Goal: Task Accomplishment & Management: Manage account settings

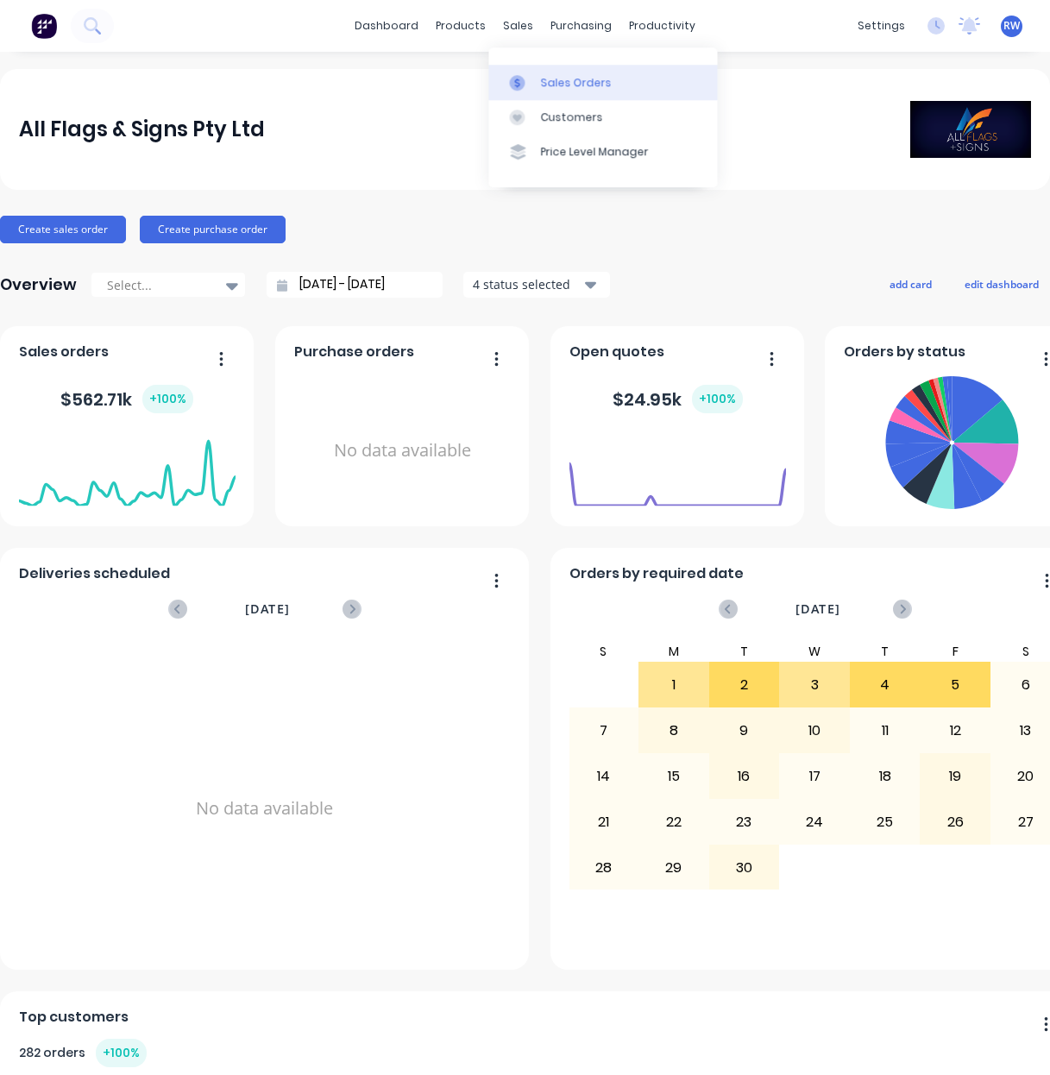
click at [571, 81] on div "Sales Orders" at bounding box center [575, 83] width 71 height 16
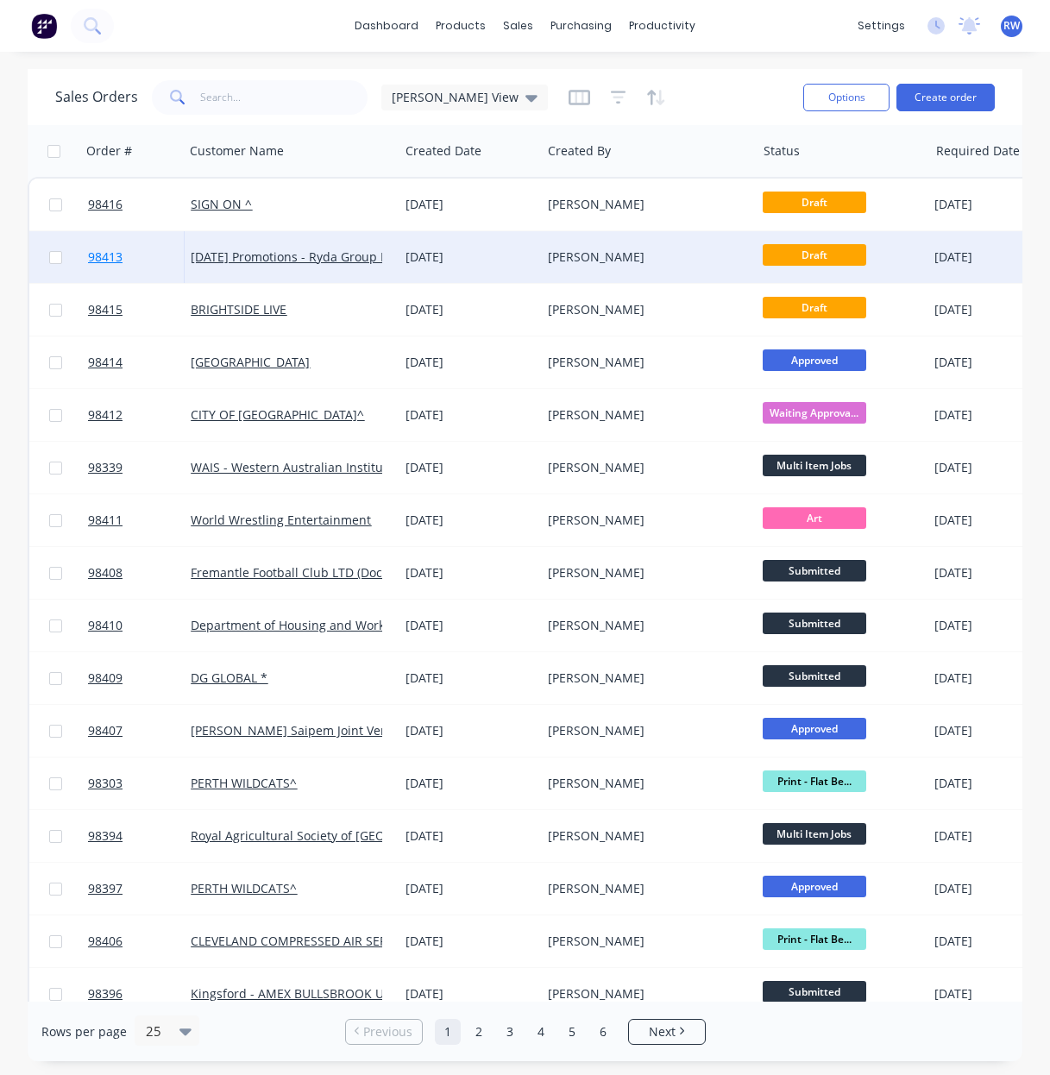
click at [110, 256] on span "98413" at bounding box center [105, 256] width 34 height 17
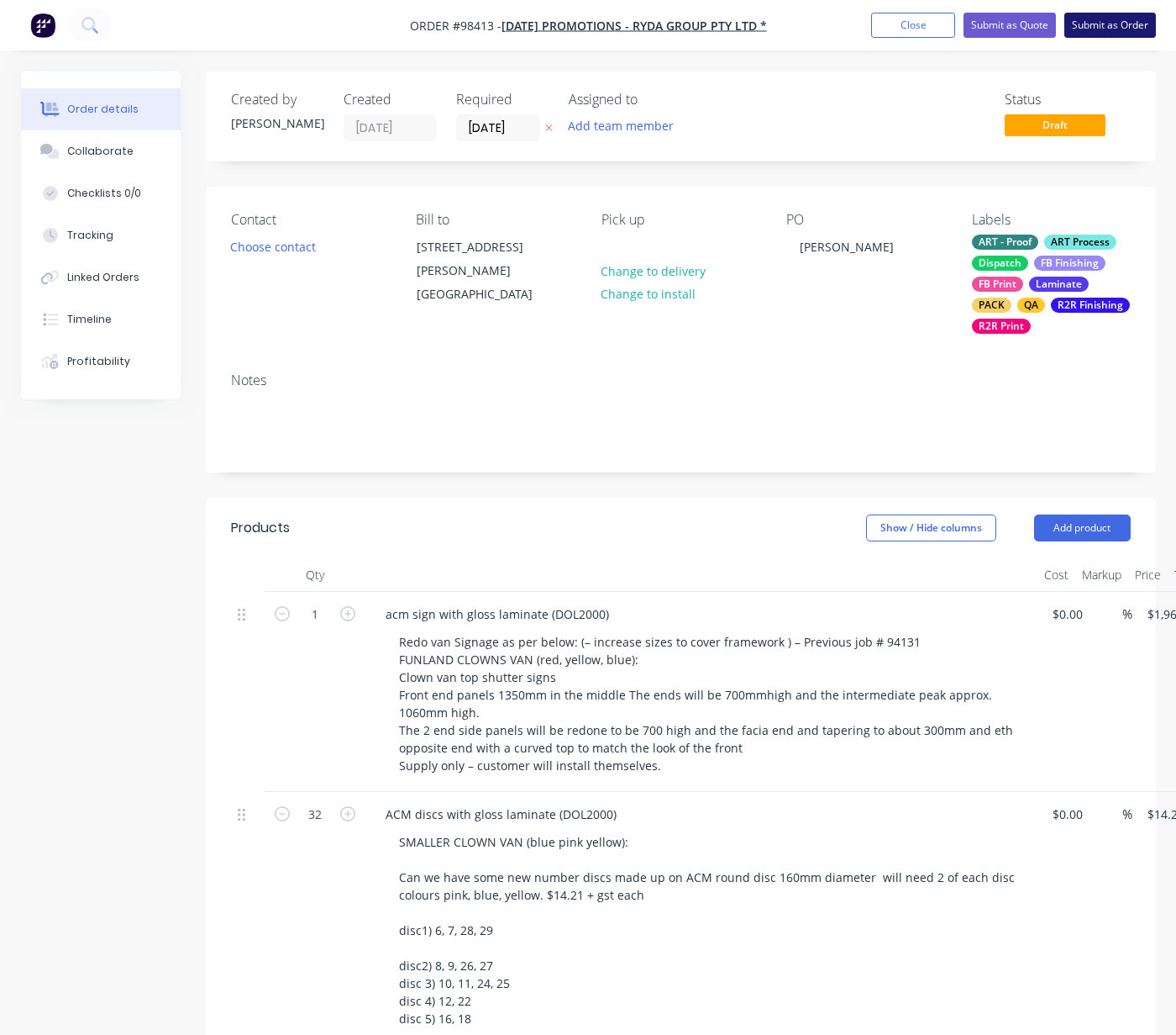
click at [1022, 26] on button "Submit as Order" at bounding box center [1111, 25] width 92 height 25
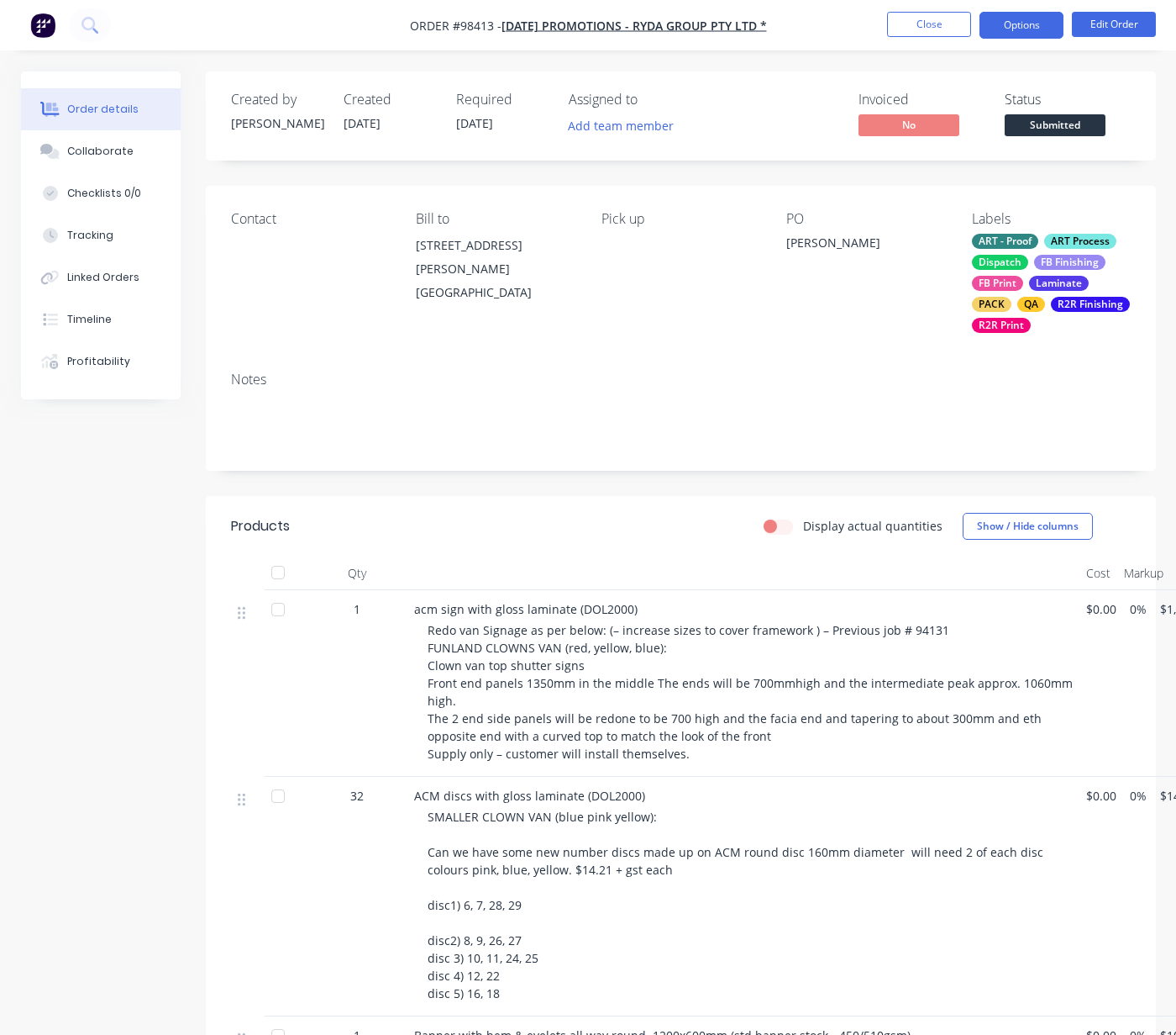
click at [1005, 18] on button "Options" at bounding box center [1022, 25] width 84 height 27
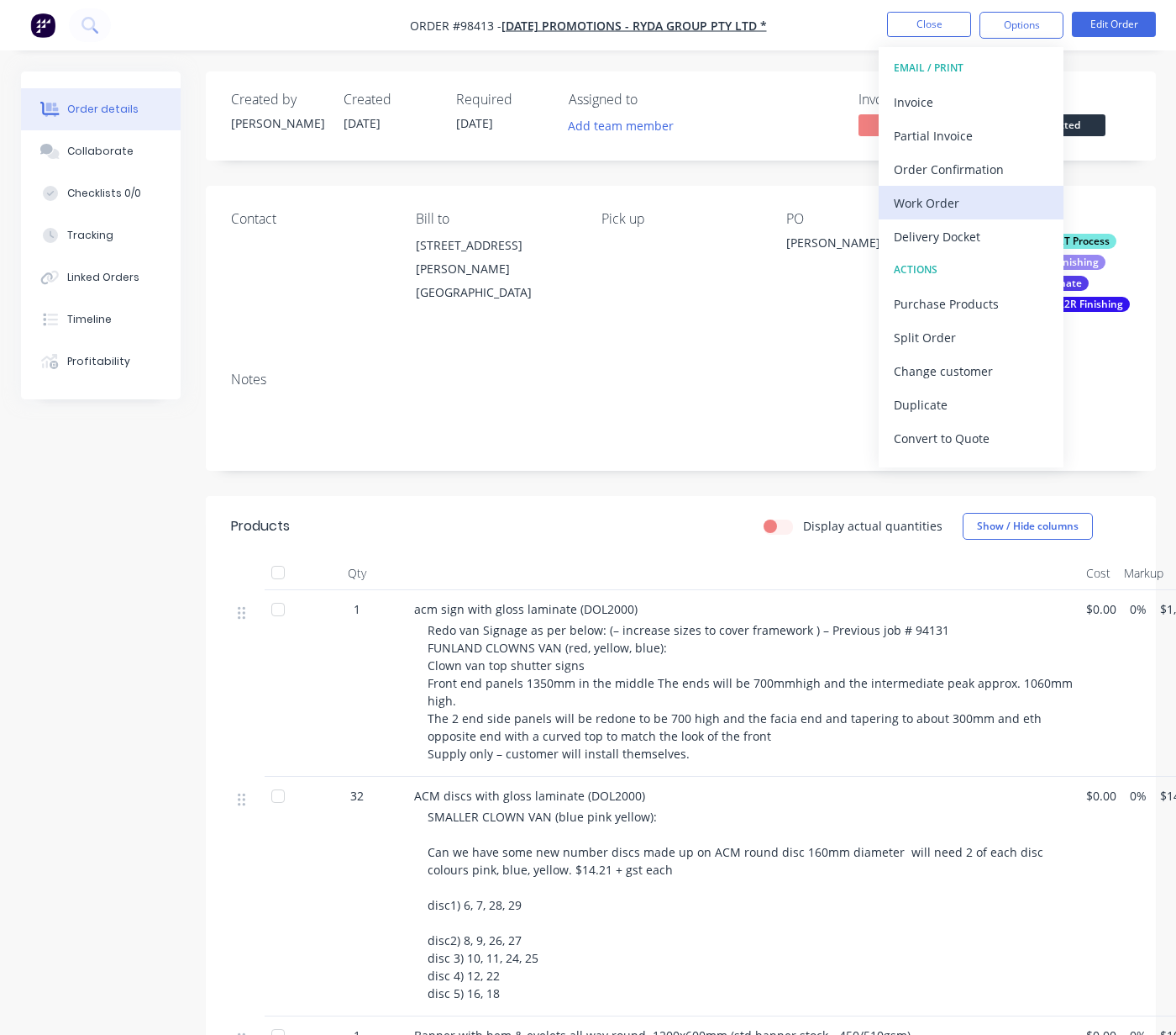
click at [954, 208] on div "Work Order" at bounding box center [971, 203] width 155 height 24
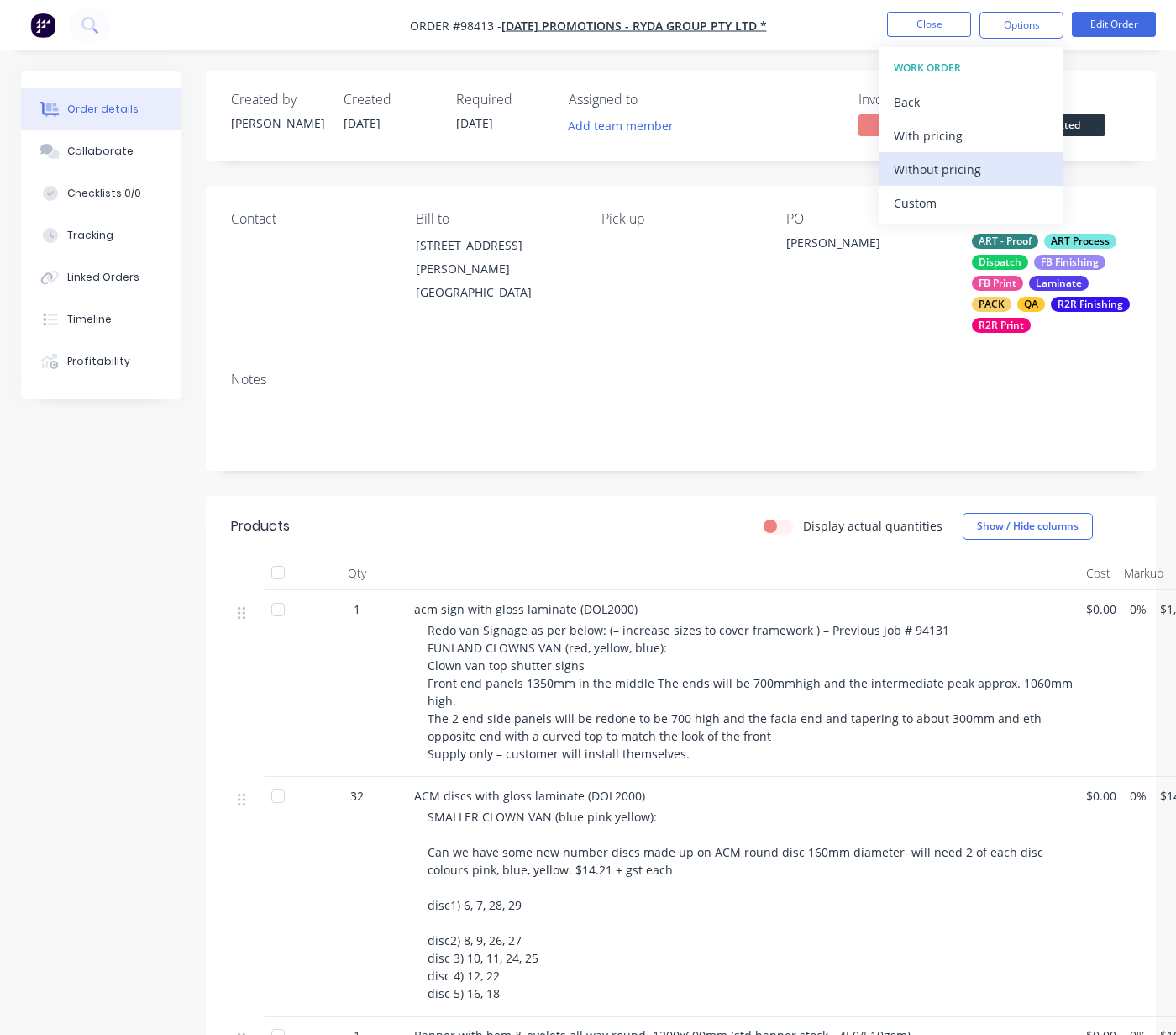
click at [937, 174] on div "Without pricing" at bounding box center [971, 169] width 155 height 24
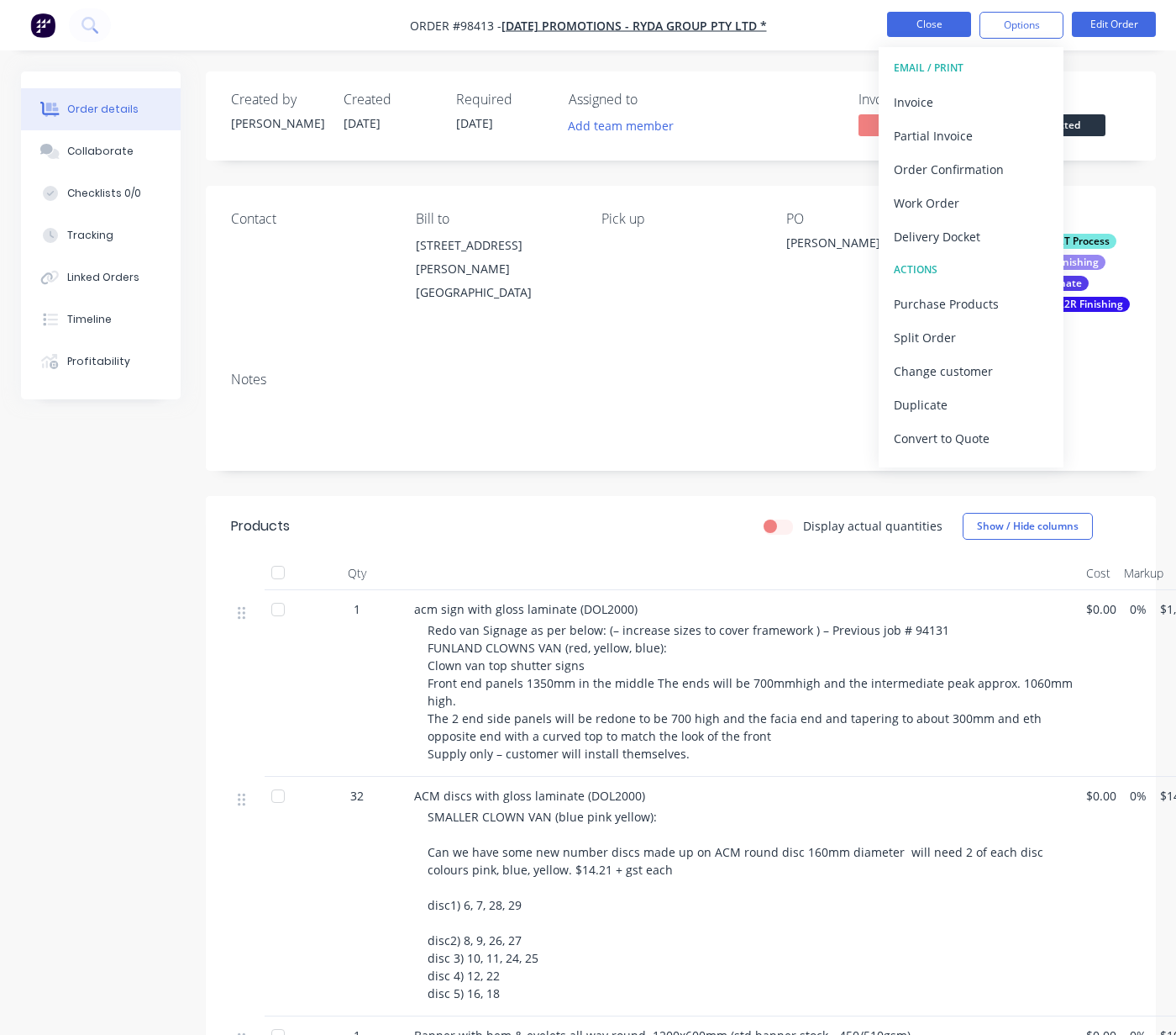
click at [934, 27] on button "Close" at bounding box center [929, 24] width 84 height 25
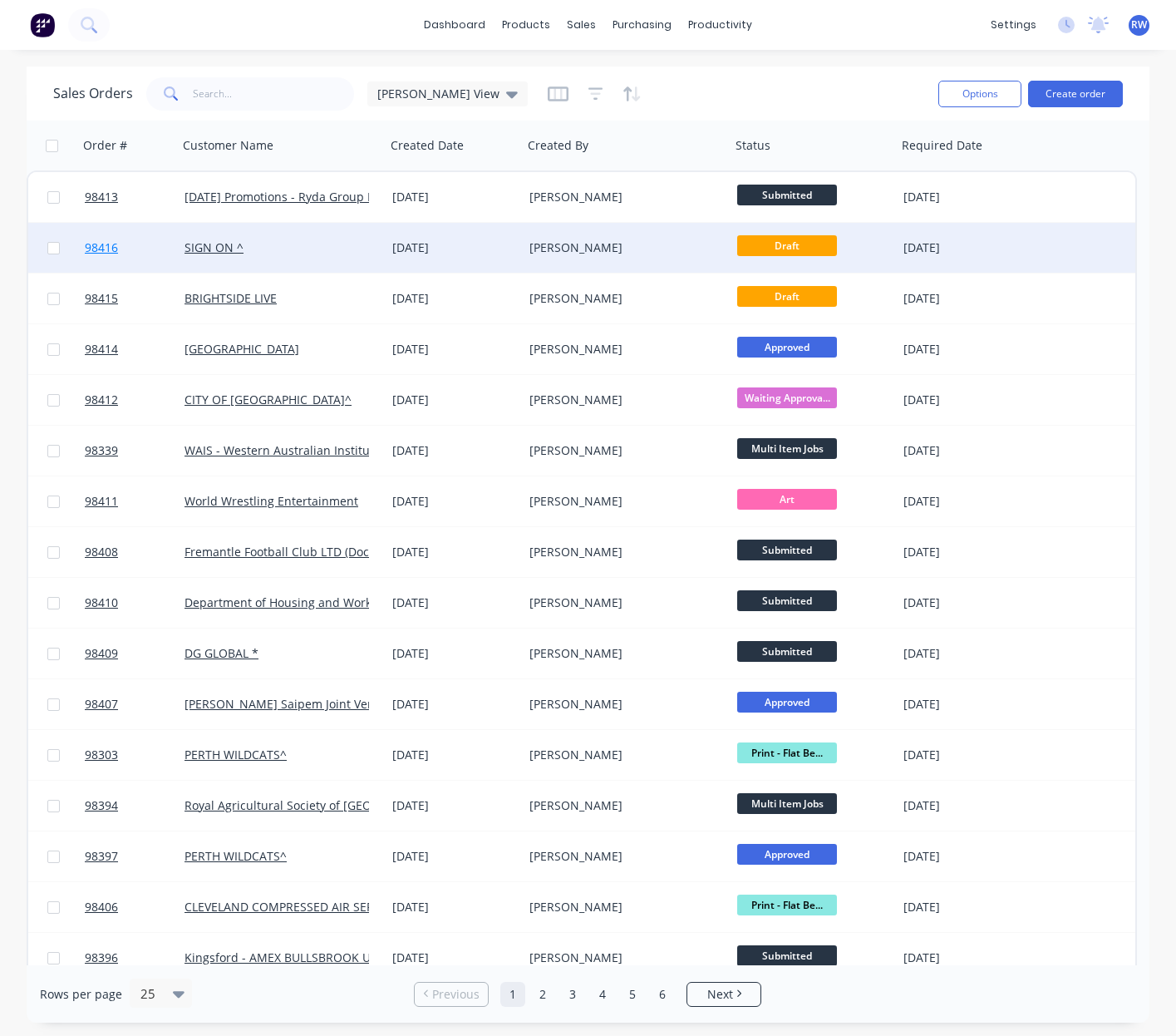
click at [103, 251] on span "98416" at bounding box center [101, 247] width 33 height 16
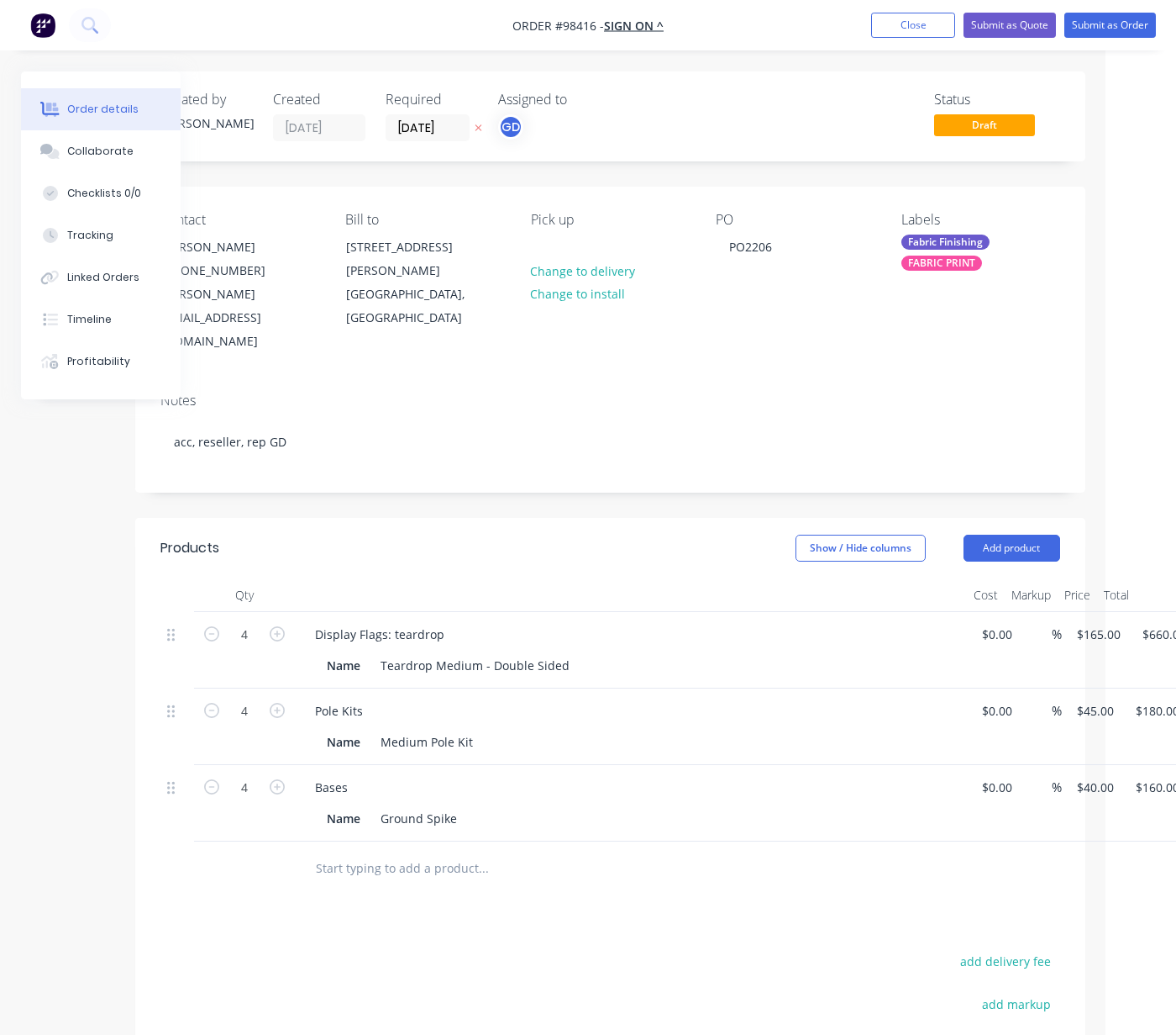
scroll to position [0, 65]
click at [939, 256] on div "FABRIC PRINT" at bounding box center [947, 263] width 81 height 16
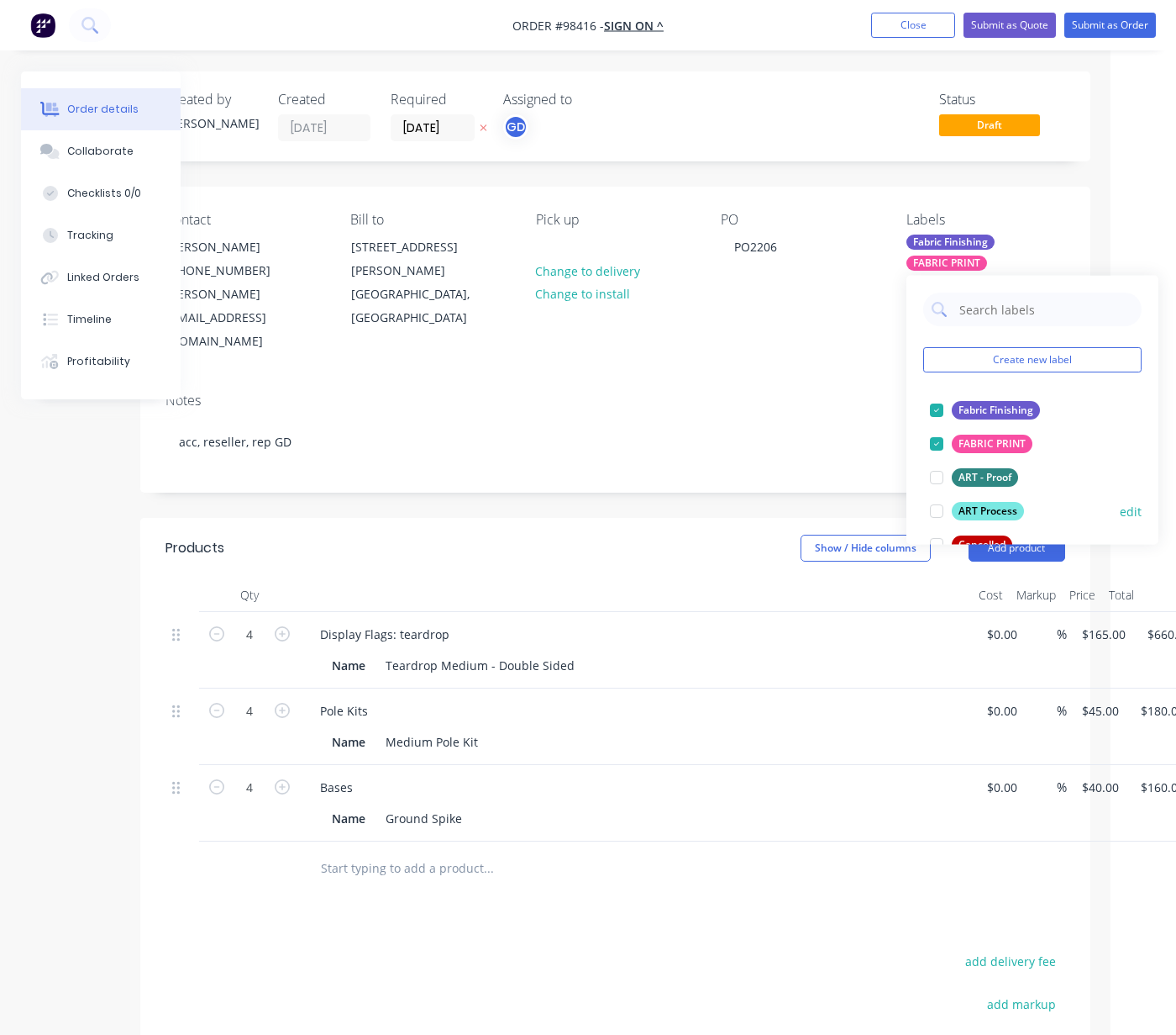
click at [962, 510] on div "ART Process" at bounding box center [988, 511] width 72 height 19
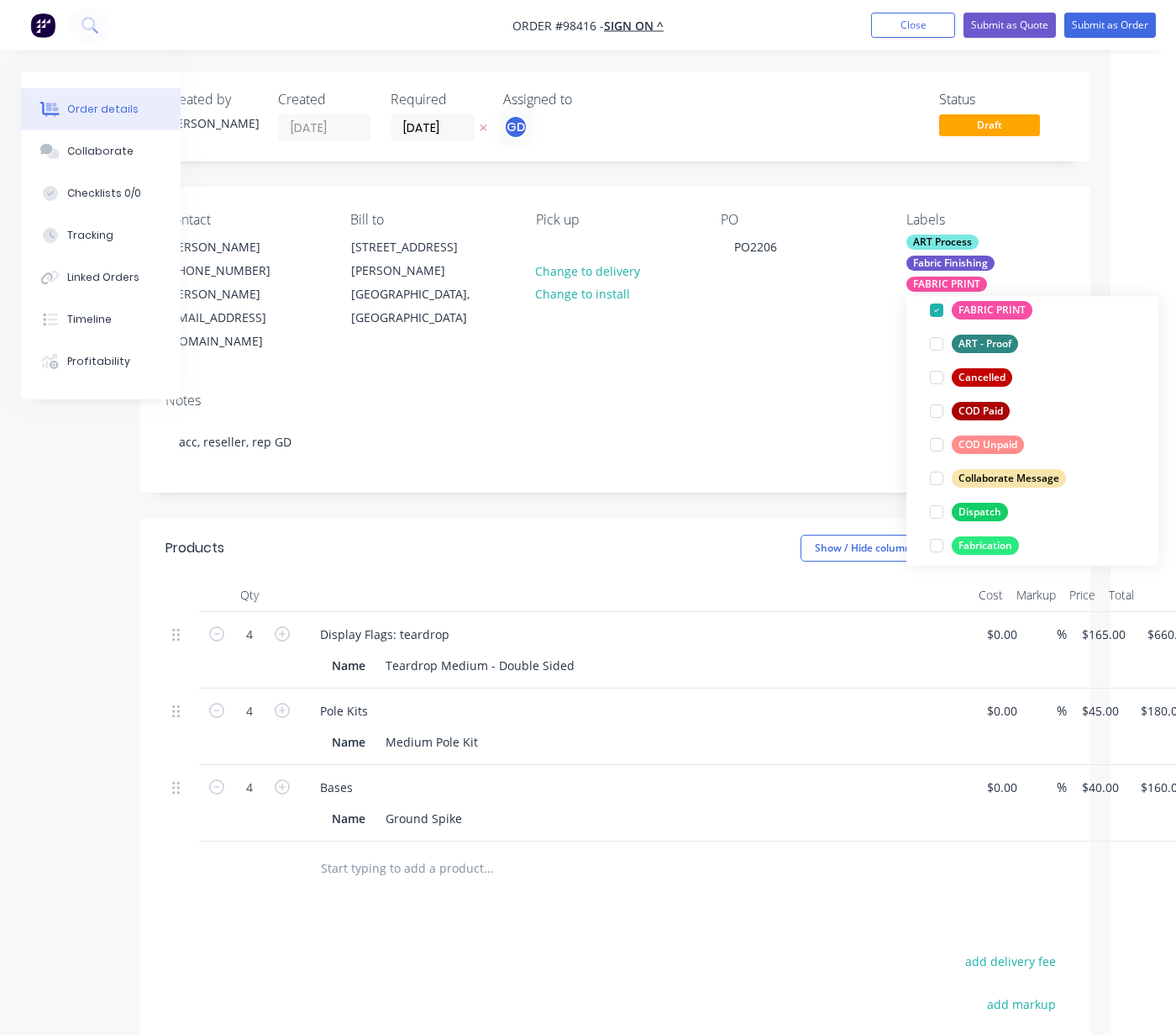
scroll to position [201, 0]
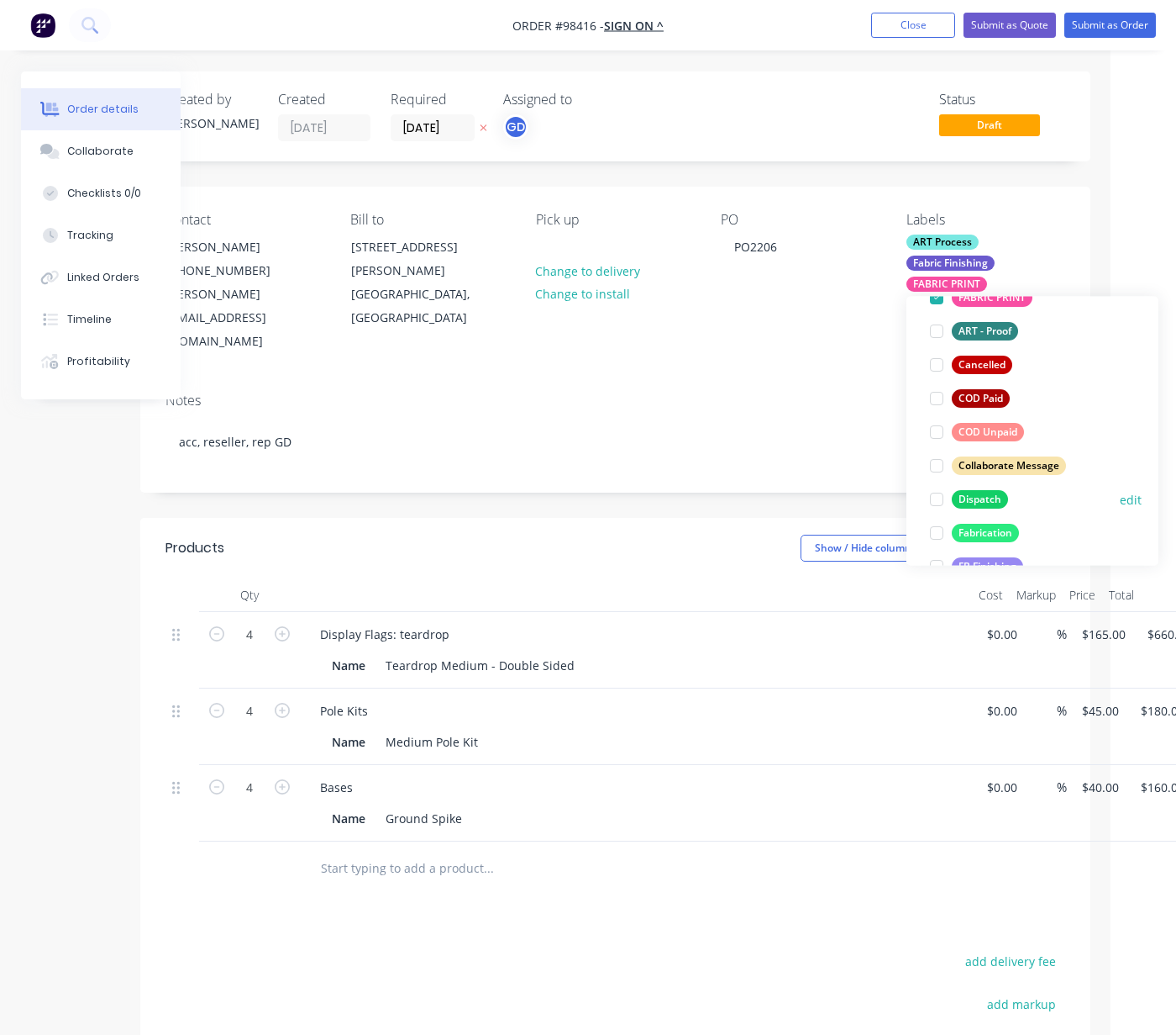
click at [964, 498] on div "Dispatch" at bounding box center [980, 499] width 57 height 19
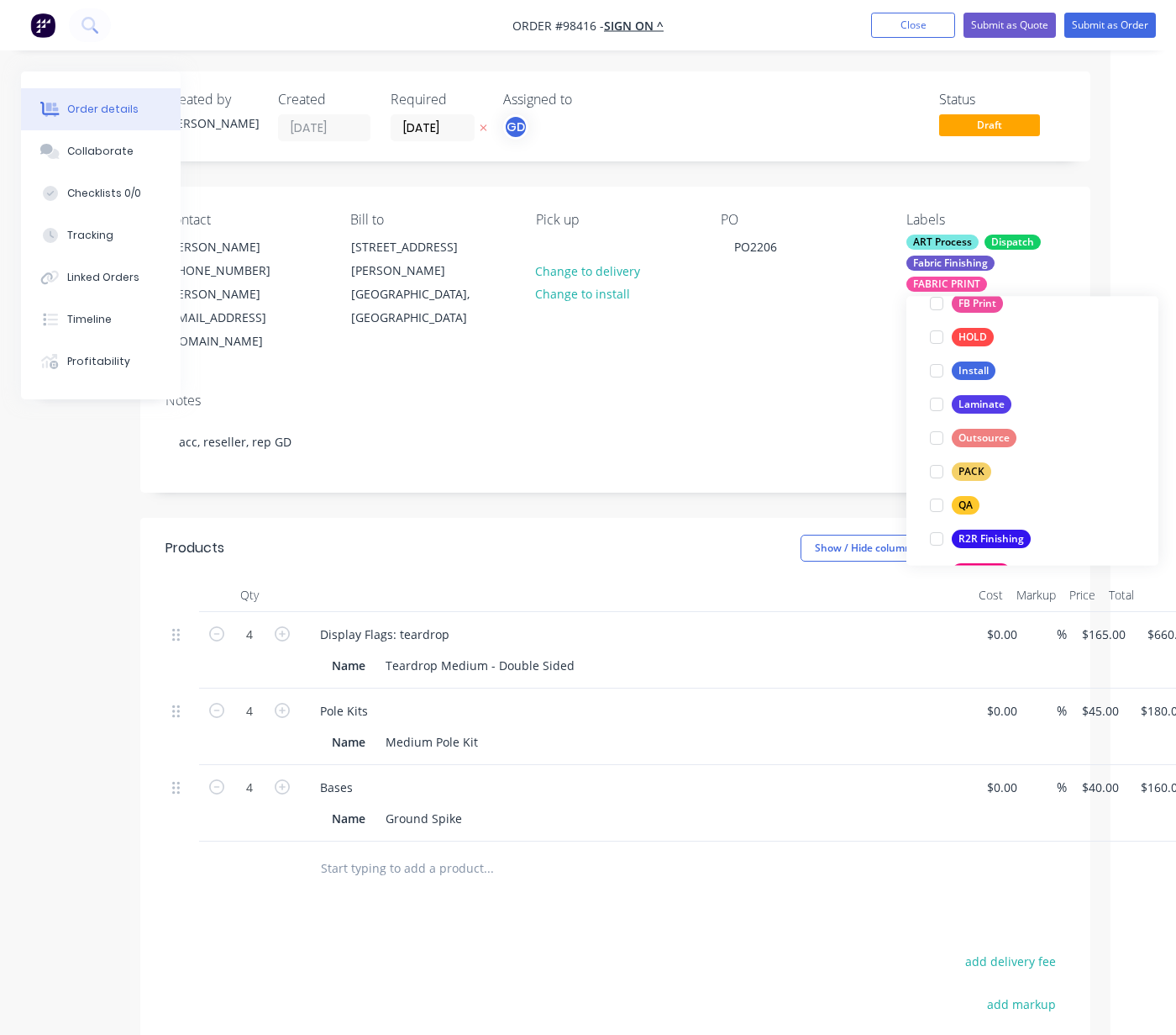
scroll to position [514, 0]
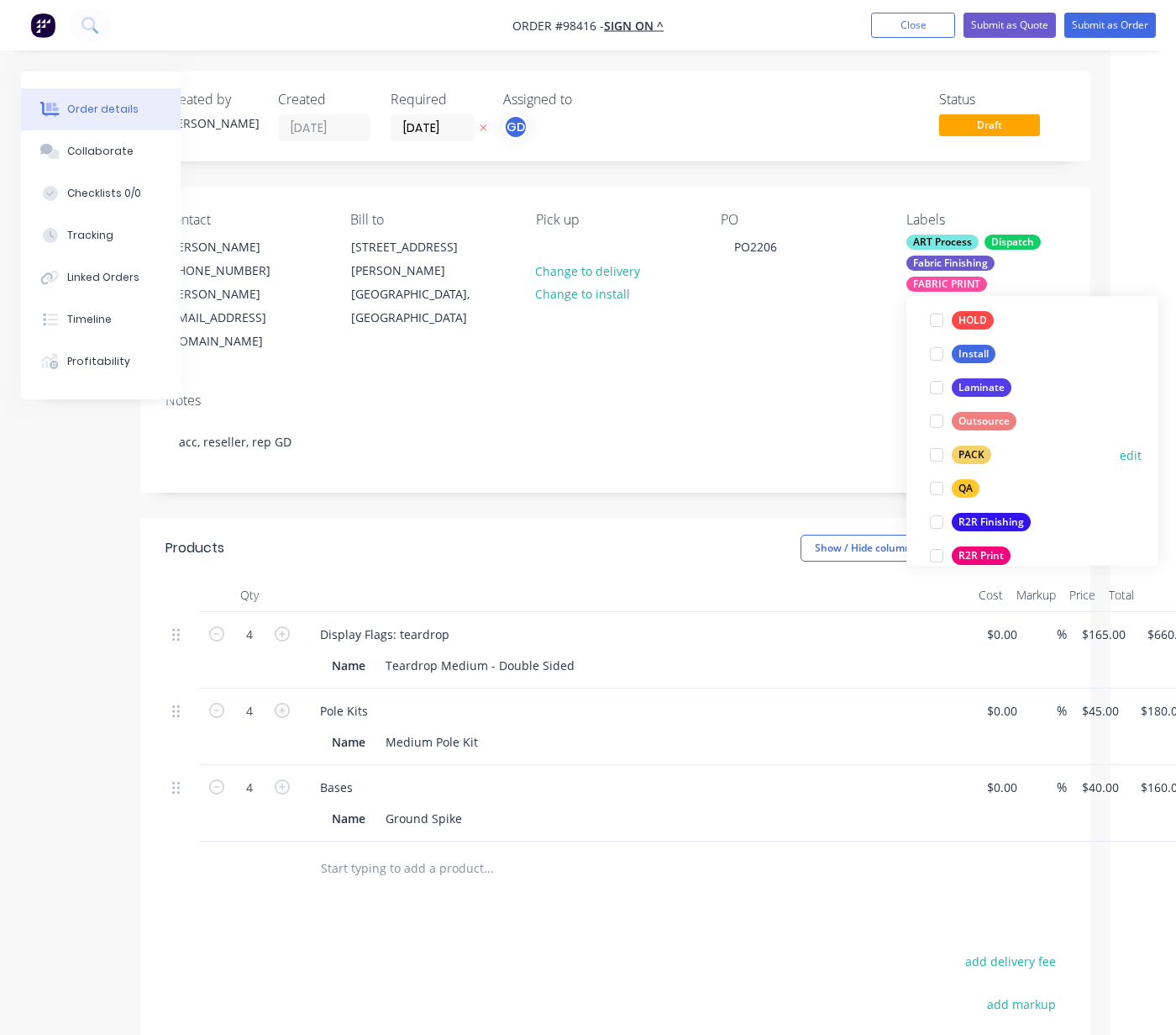
click at [964, 455] on div "PACK" at bounding box center [971, 455] width 40 height 19
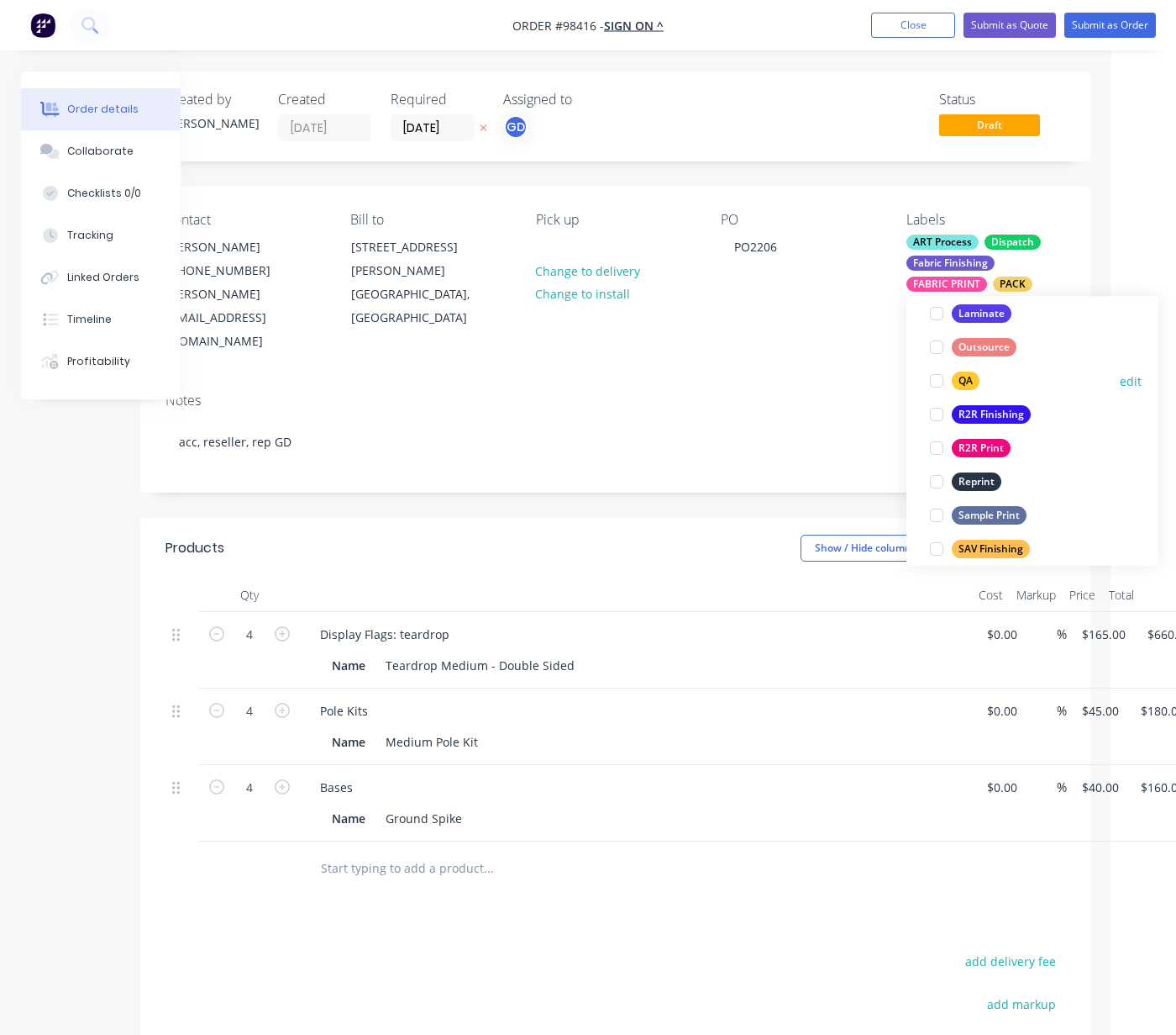
click at [962, 390] on div "QA" at bounding box center [966, 381] width 27 height 19
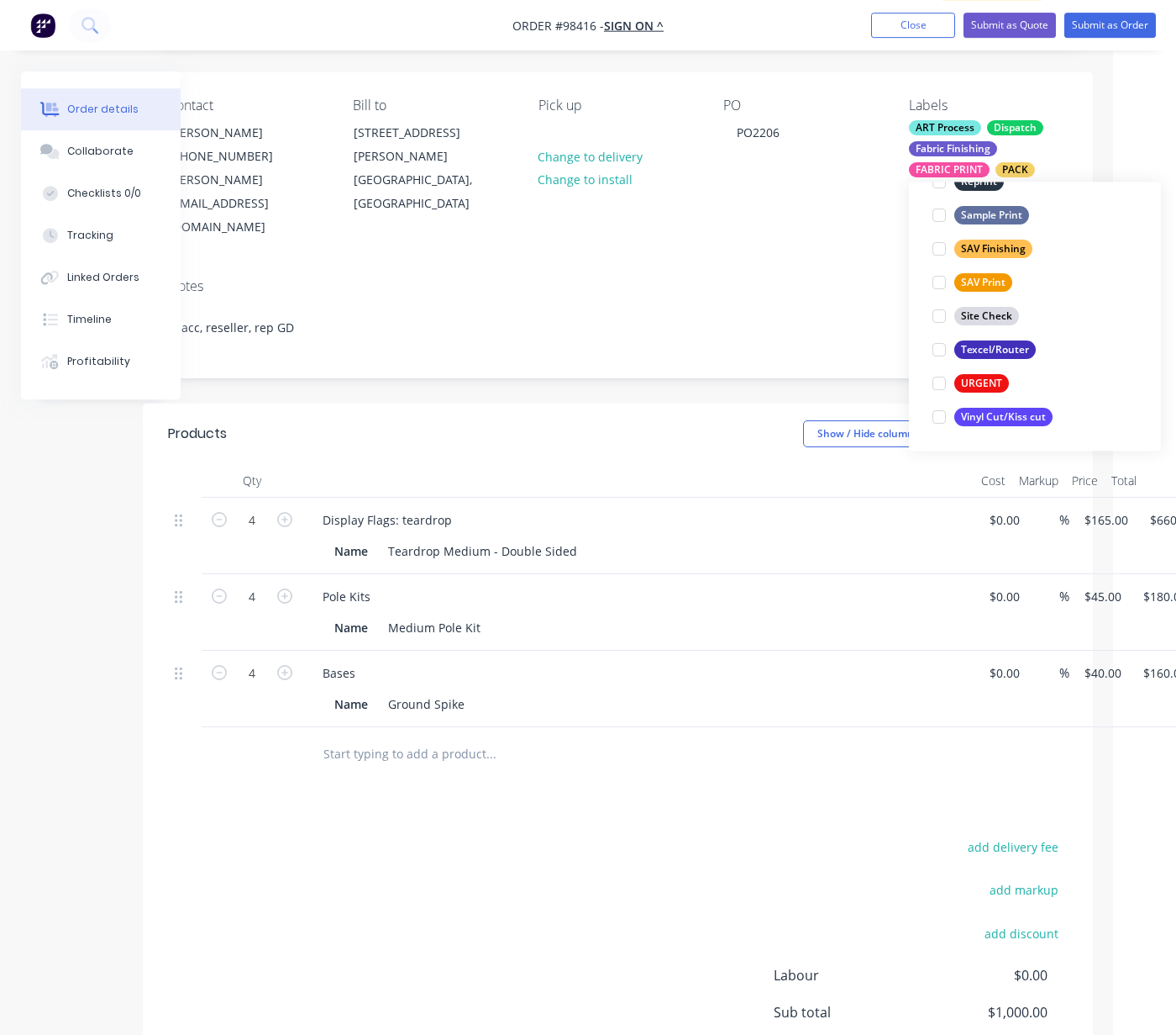
scroll to position [0, 63]
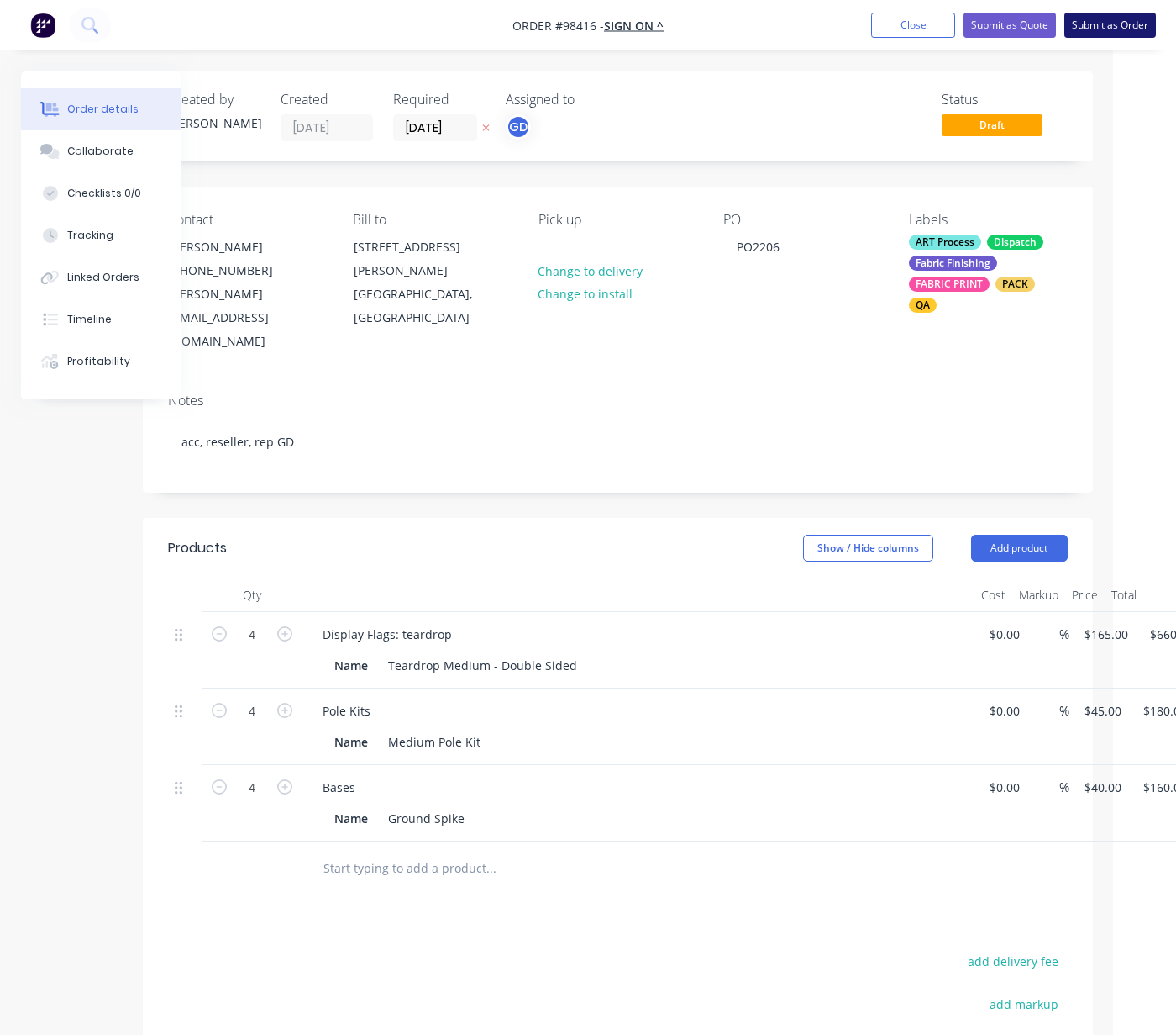
click at [1022, 24] on button "Submit as Order" at bounding box center [1111, 25] width 92 height 25
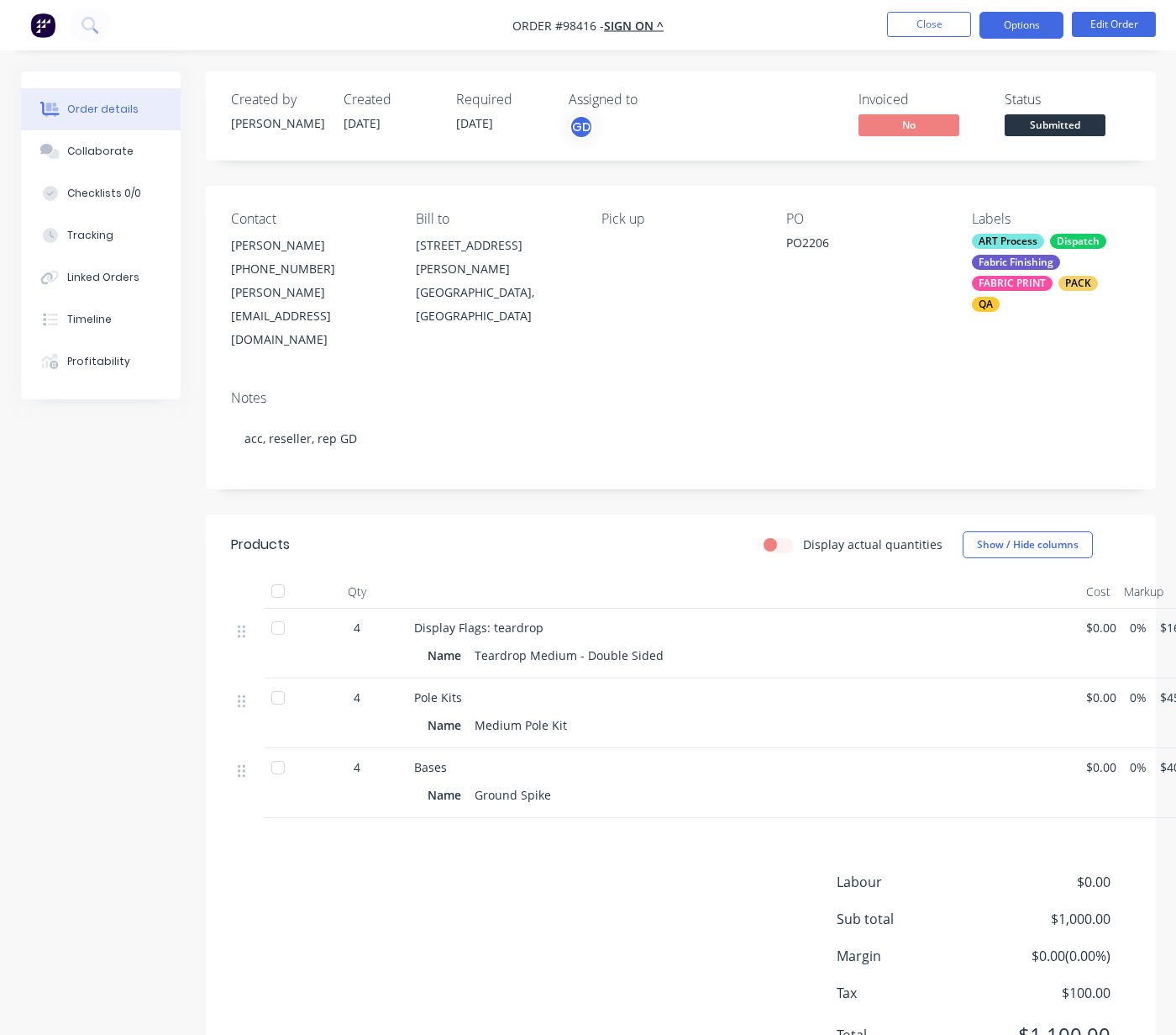
click at [1010, 25] on button "Options" at bounding box center [1022, 25] width 84 height 27
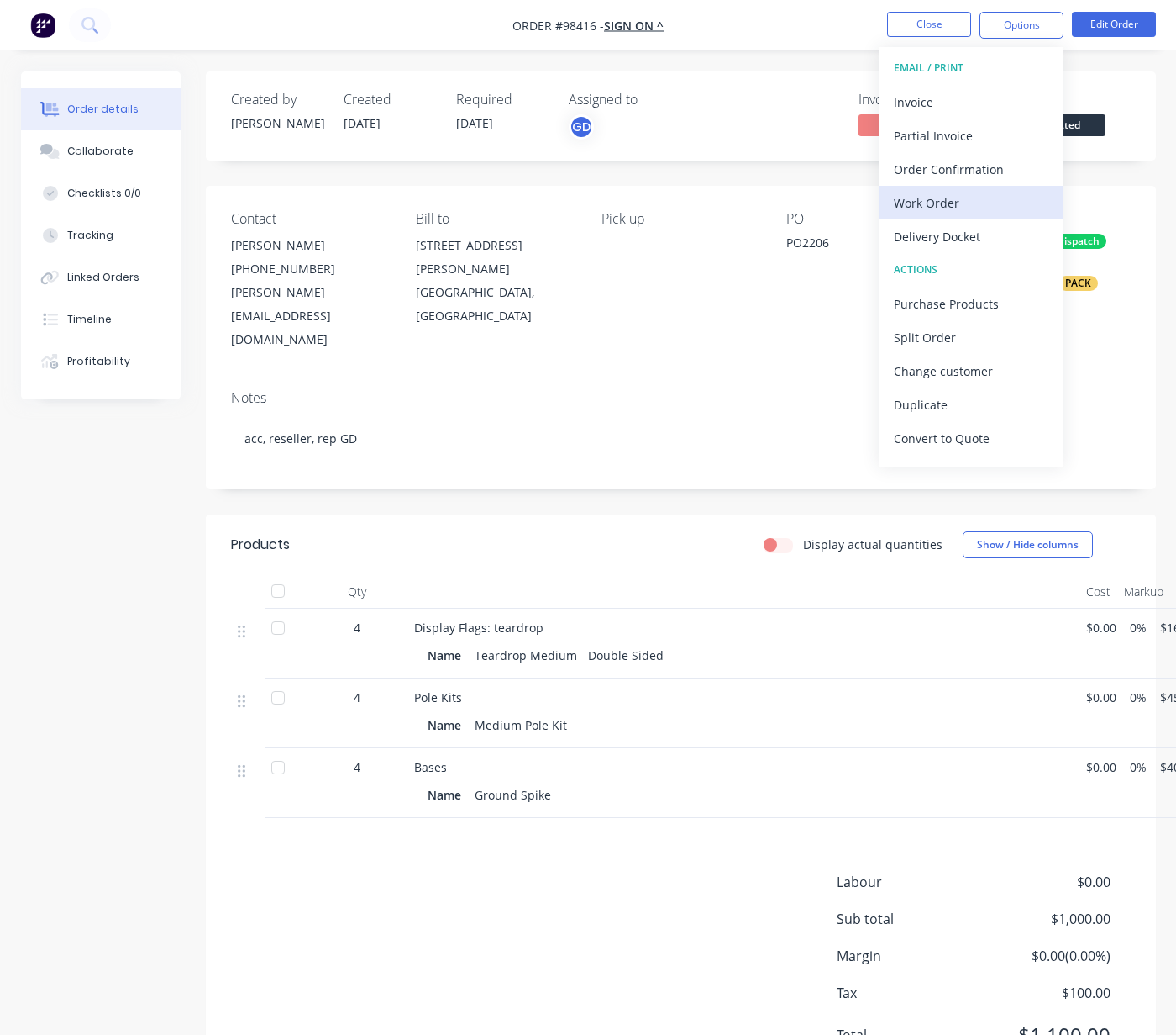
click at [976, 204] on div "Work Order" at bounding box center [971, 203] width 155 height 24
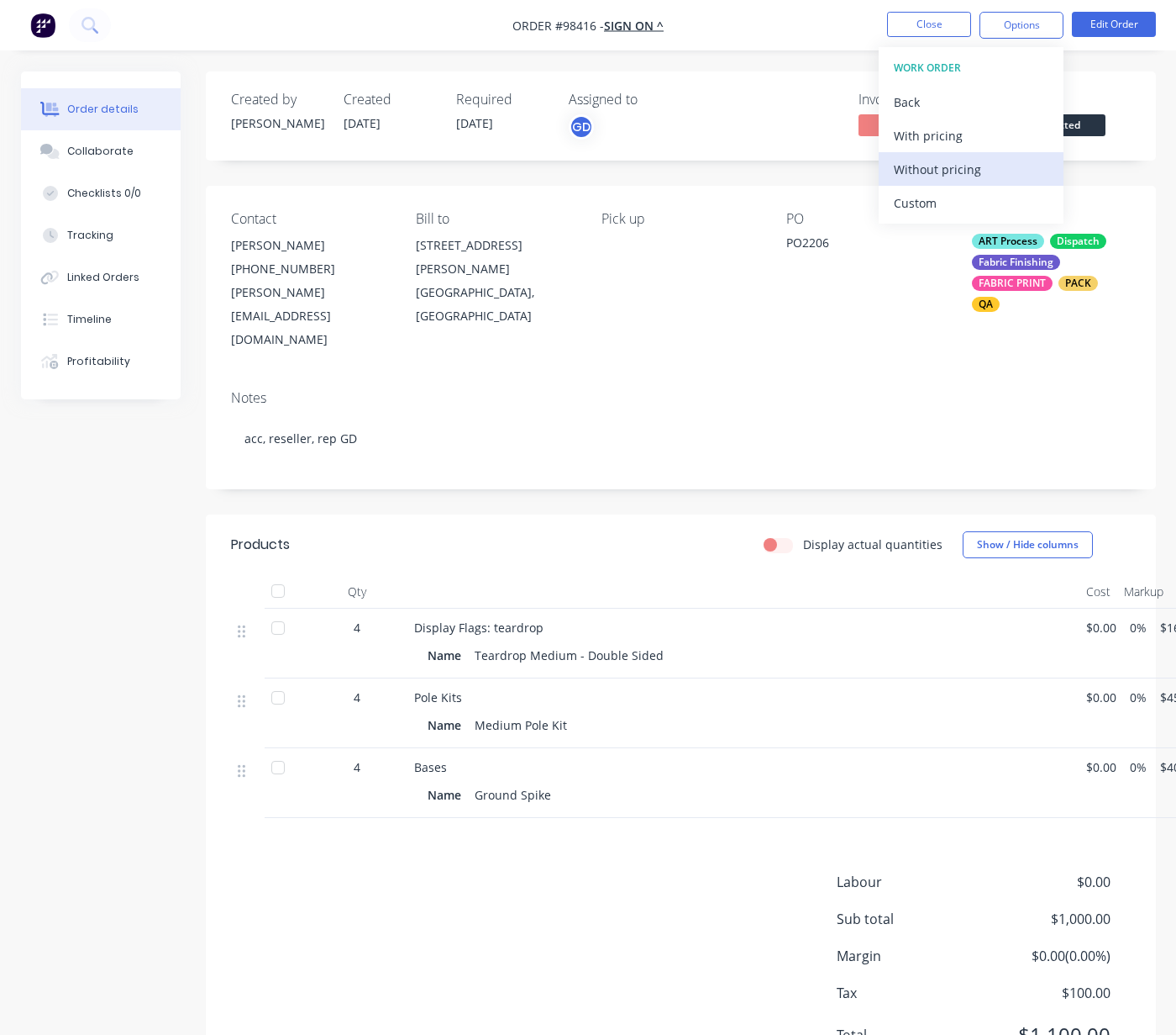
click at [964, 175] on div "Without pricing" at bounding box center [971, 169] width 155 height 24
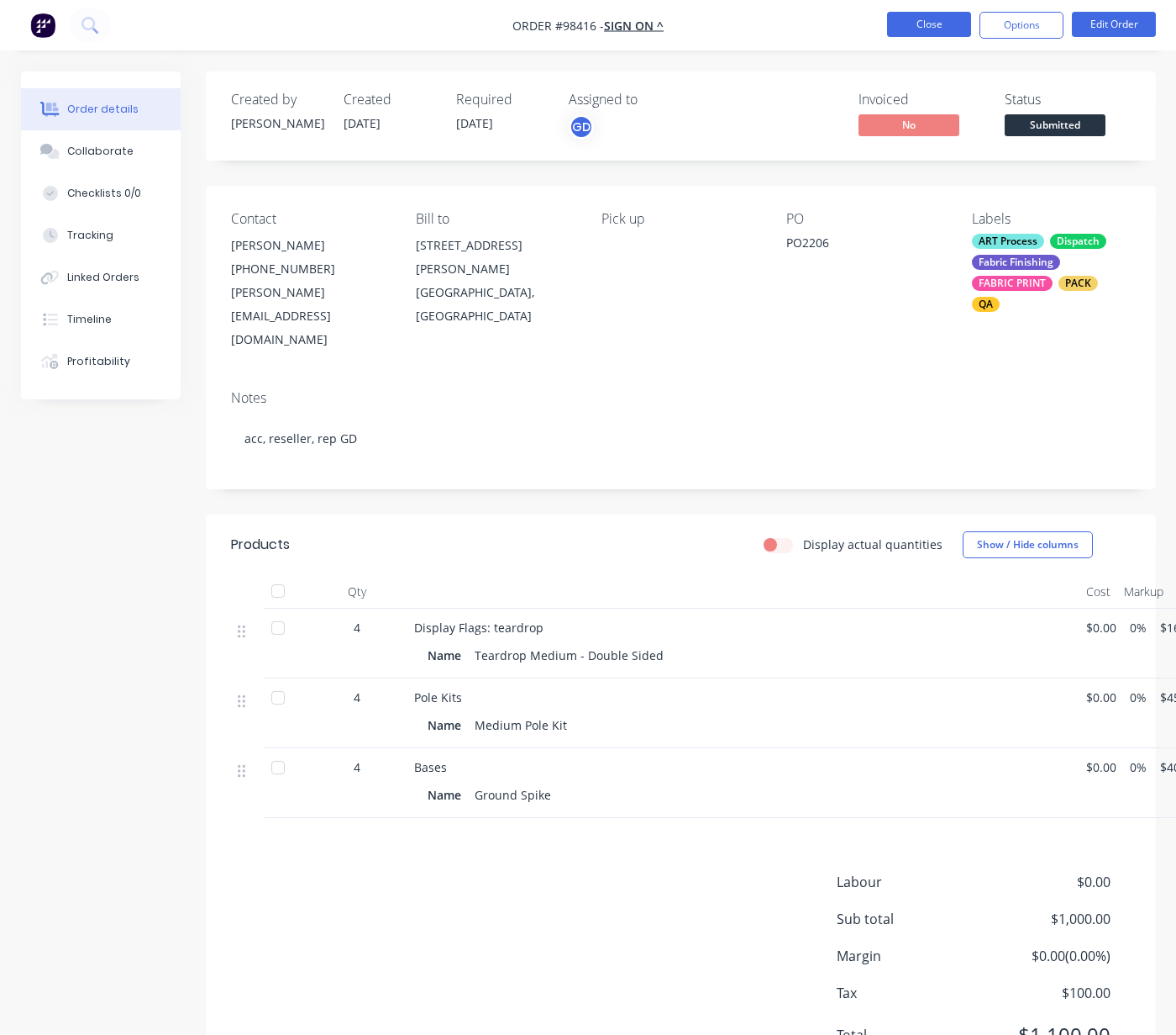
click at [919, 21] on button "Close" at bounding box center [929, 24] width 84 height 25
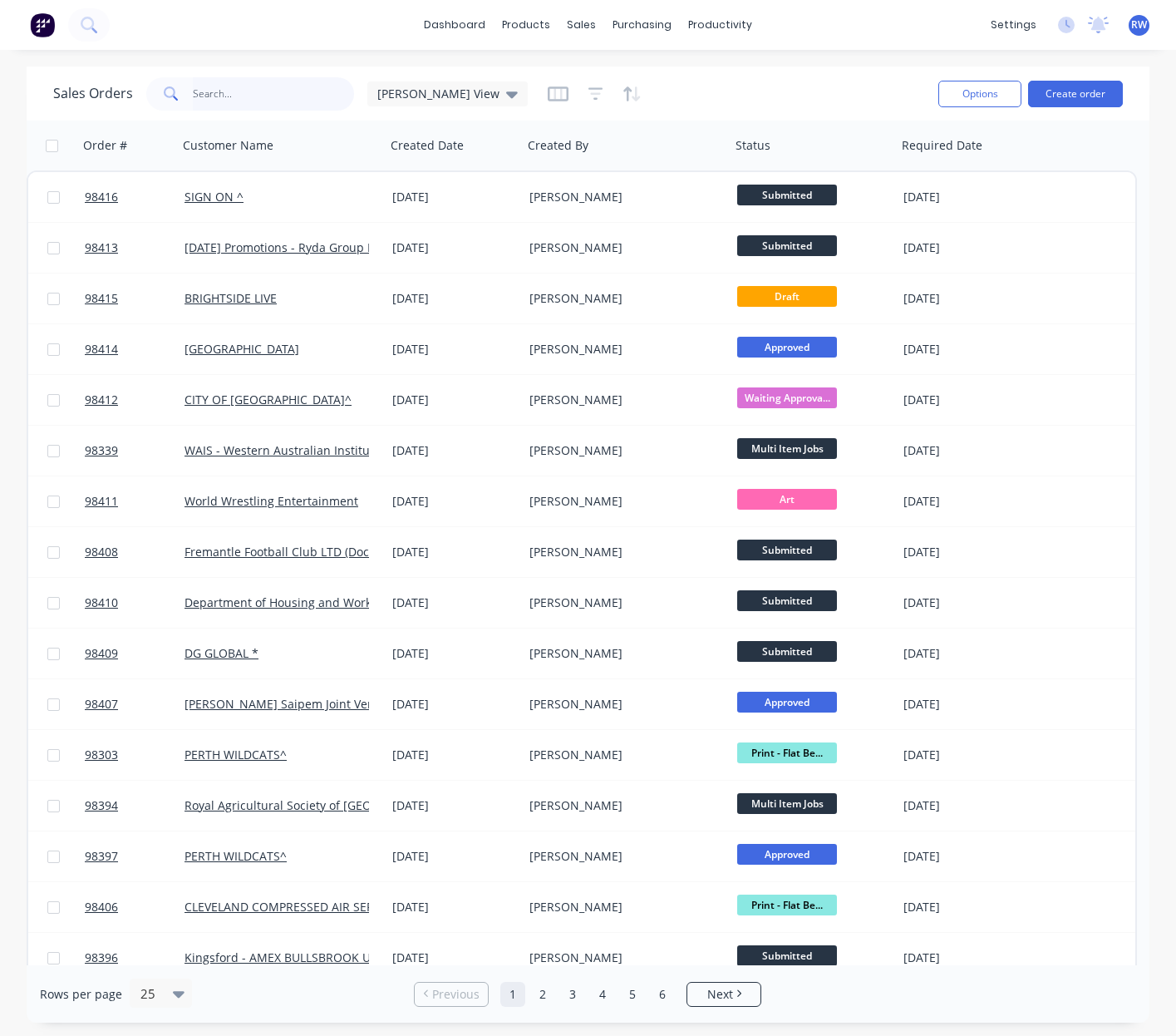
click at [293, 92] on input "text" at bounding box center [274, 93] width 162 height 33
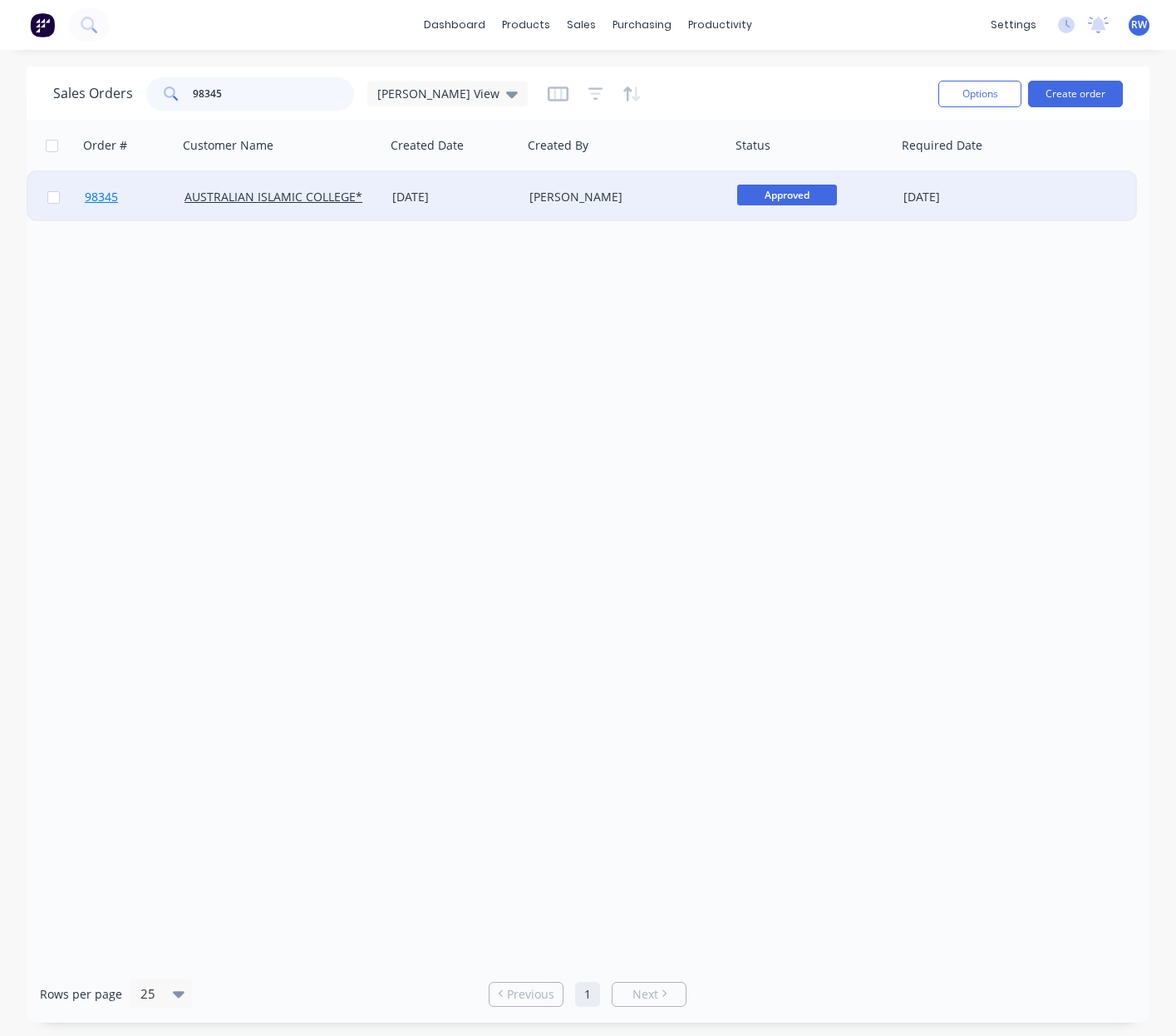
type input "98345"
click at [99, 199] on span "98345" at bounding box center [101, 197] width 33 height 16
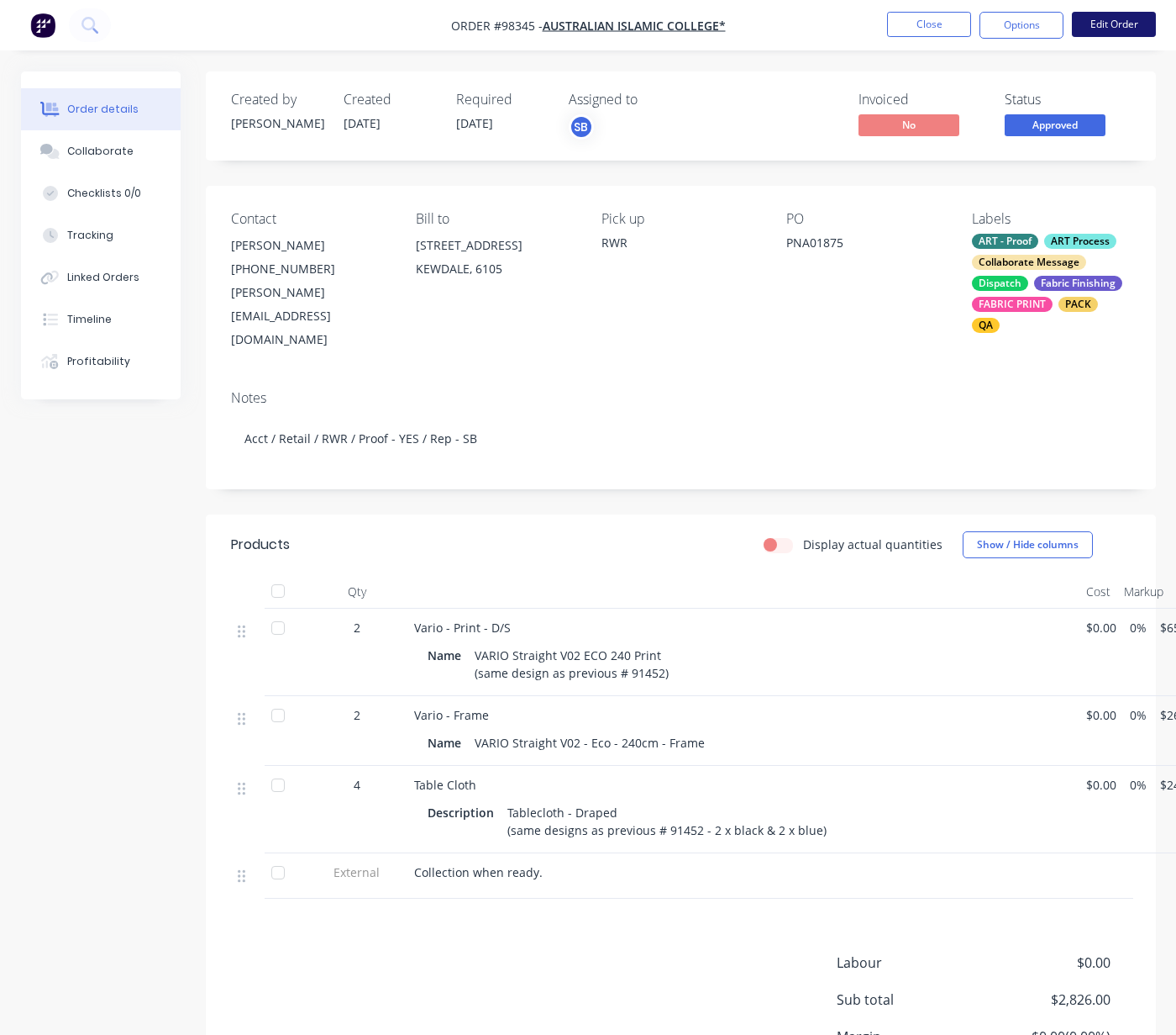
click at [1022, 23] on button "Edit Order" at bounding box center [1114, 24] width 84 height 25
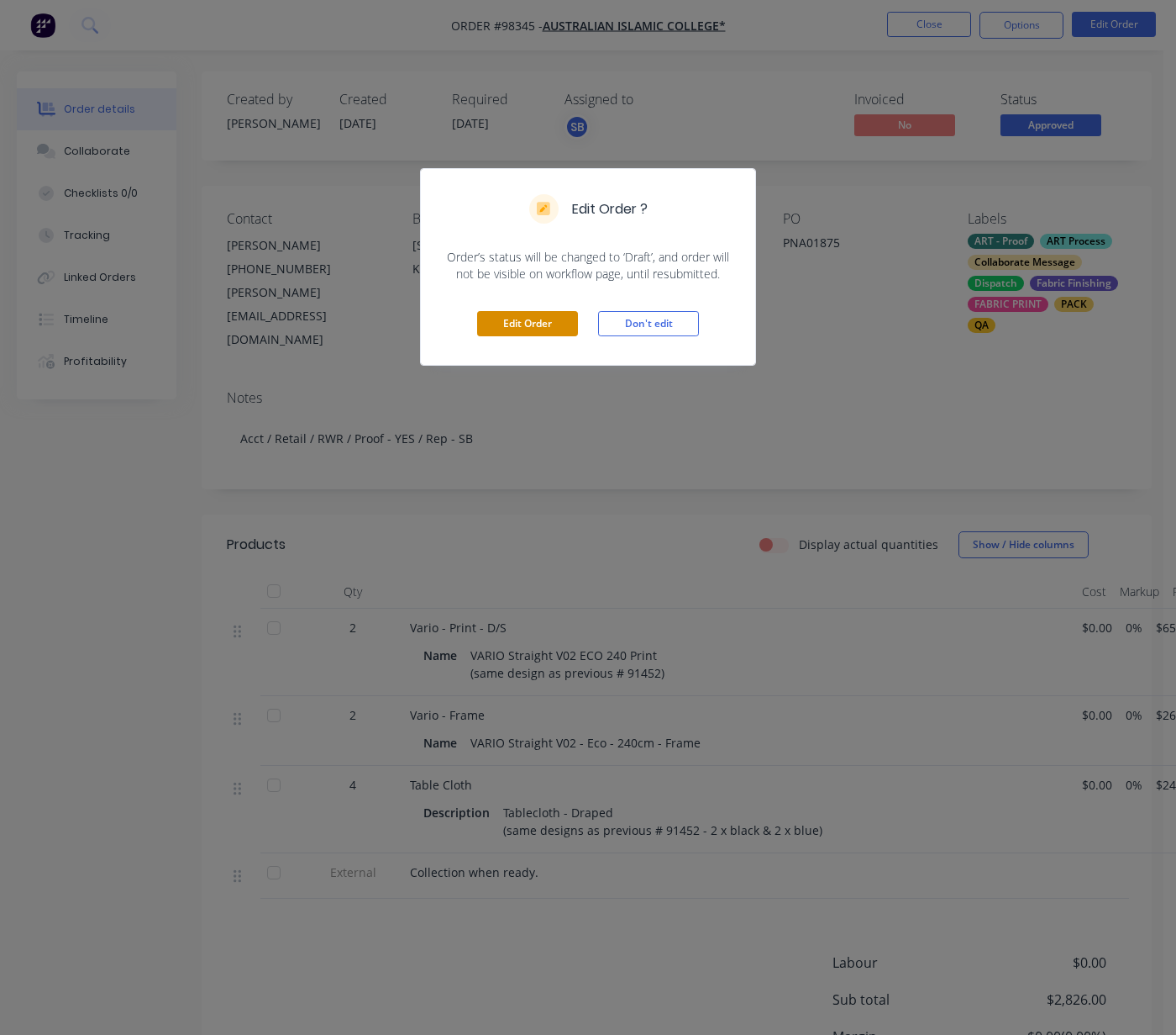
click at [504, 324] on button "Edit Order" at bounding box center [527, 324] width 100 height 25
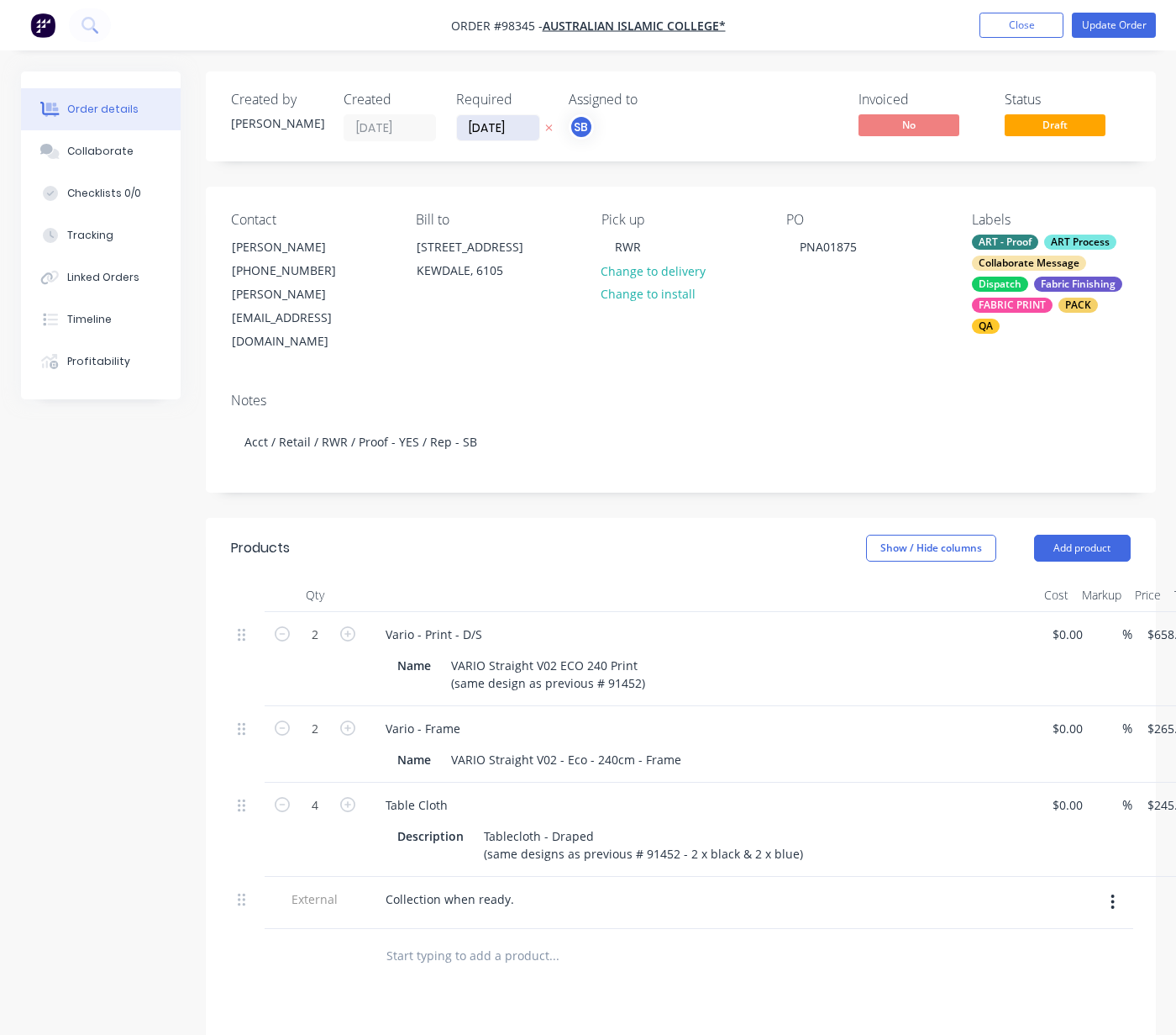
click at [529, 130] on input "[DATE]" at bounding box center [498, 128] width 83 height 25
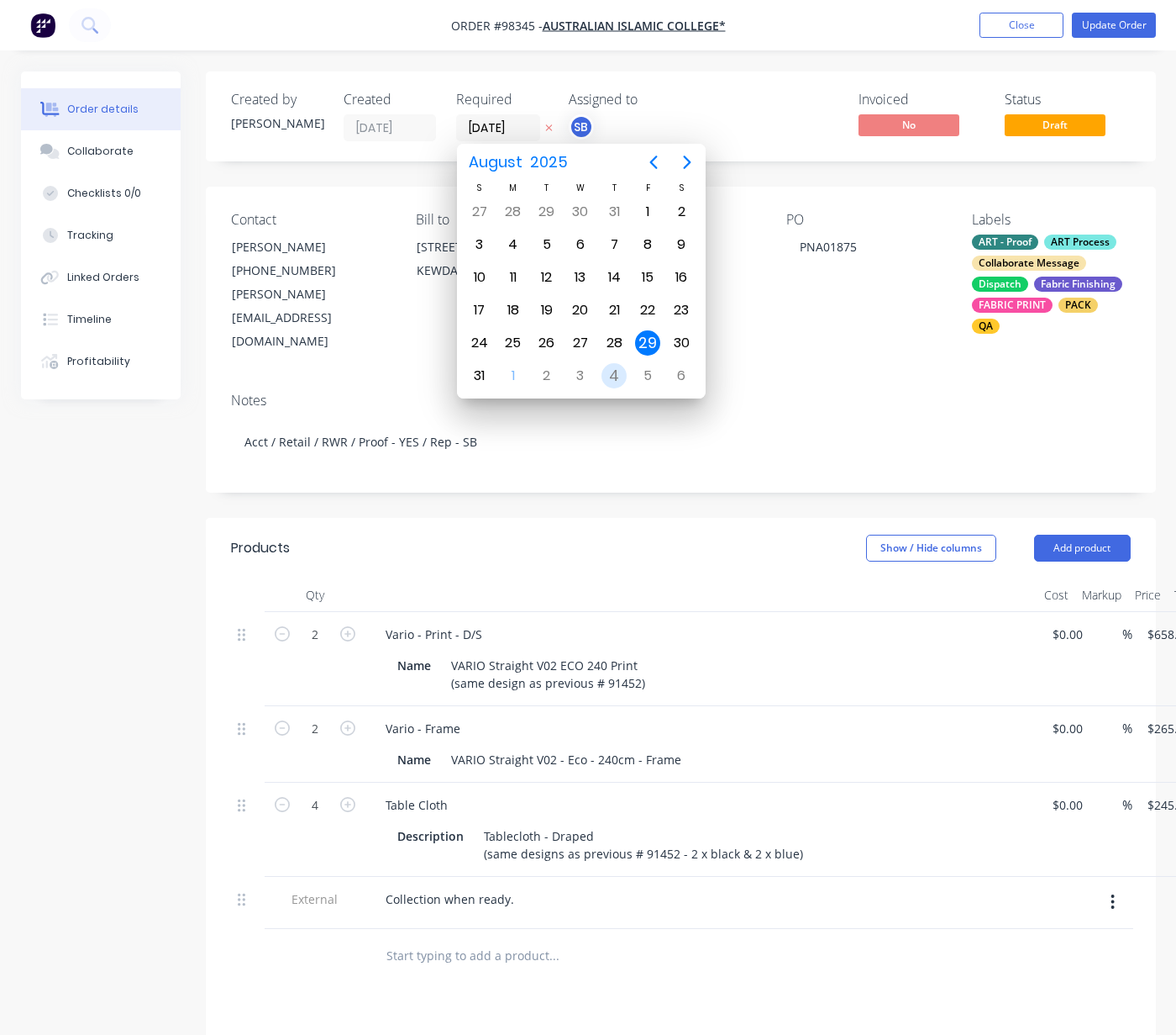
click at [610, 372] on div "4" at bounding box center [614, 376] width 25 height 25
type input "[DATE]"
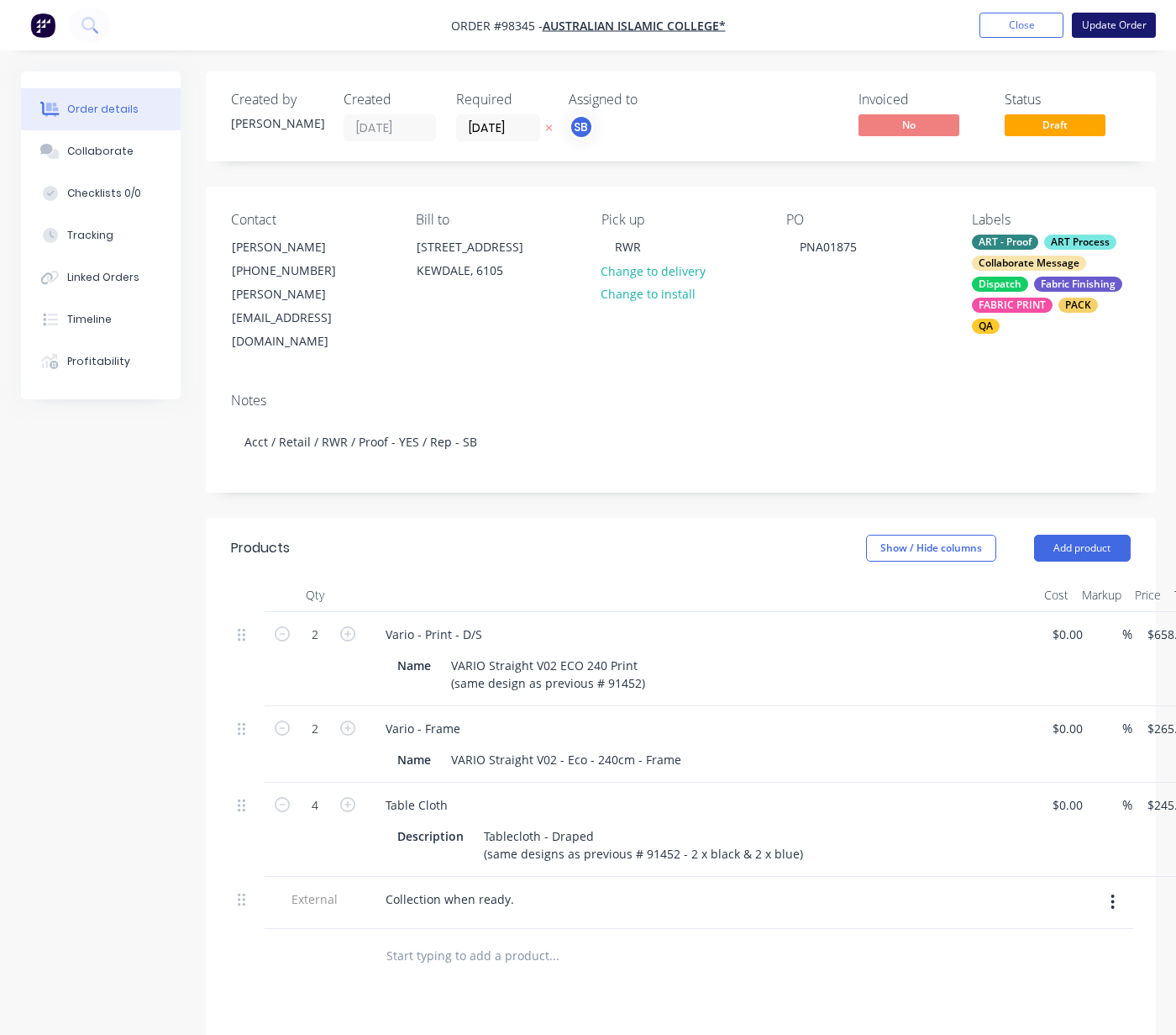
click at [1022, 22] on button "Update Order" at bounding box center [1114, 25] width 84 height 25
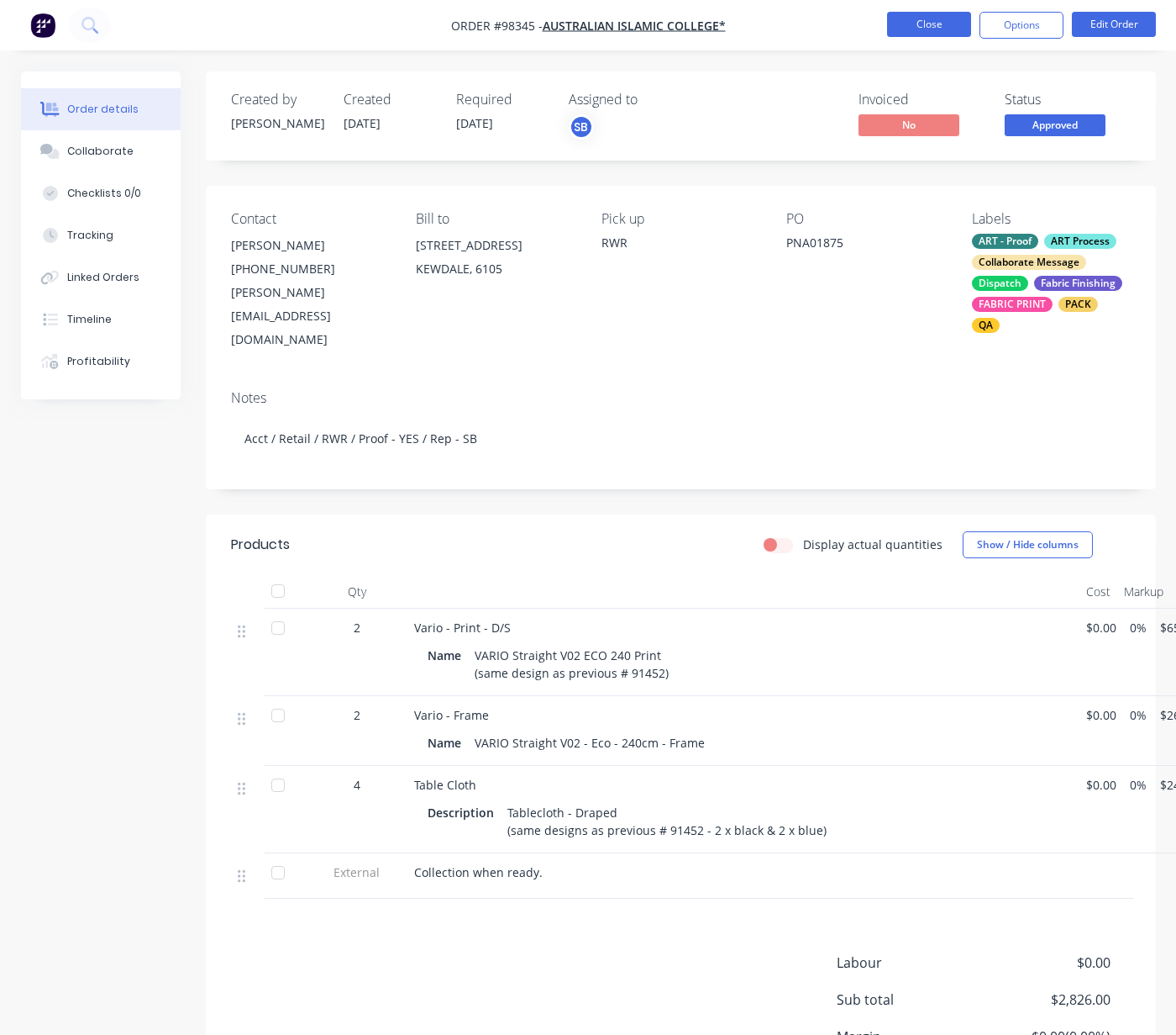
click at [924, 21] on button "Close" at bounding box center [929, 24] width 84 height 25
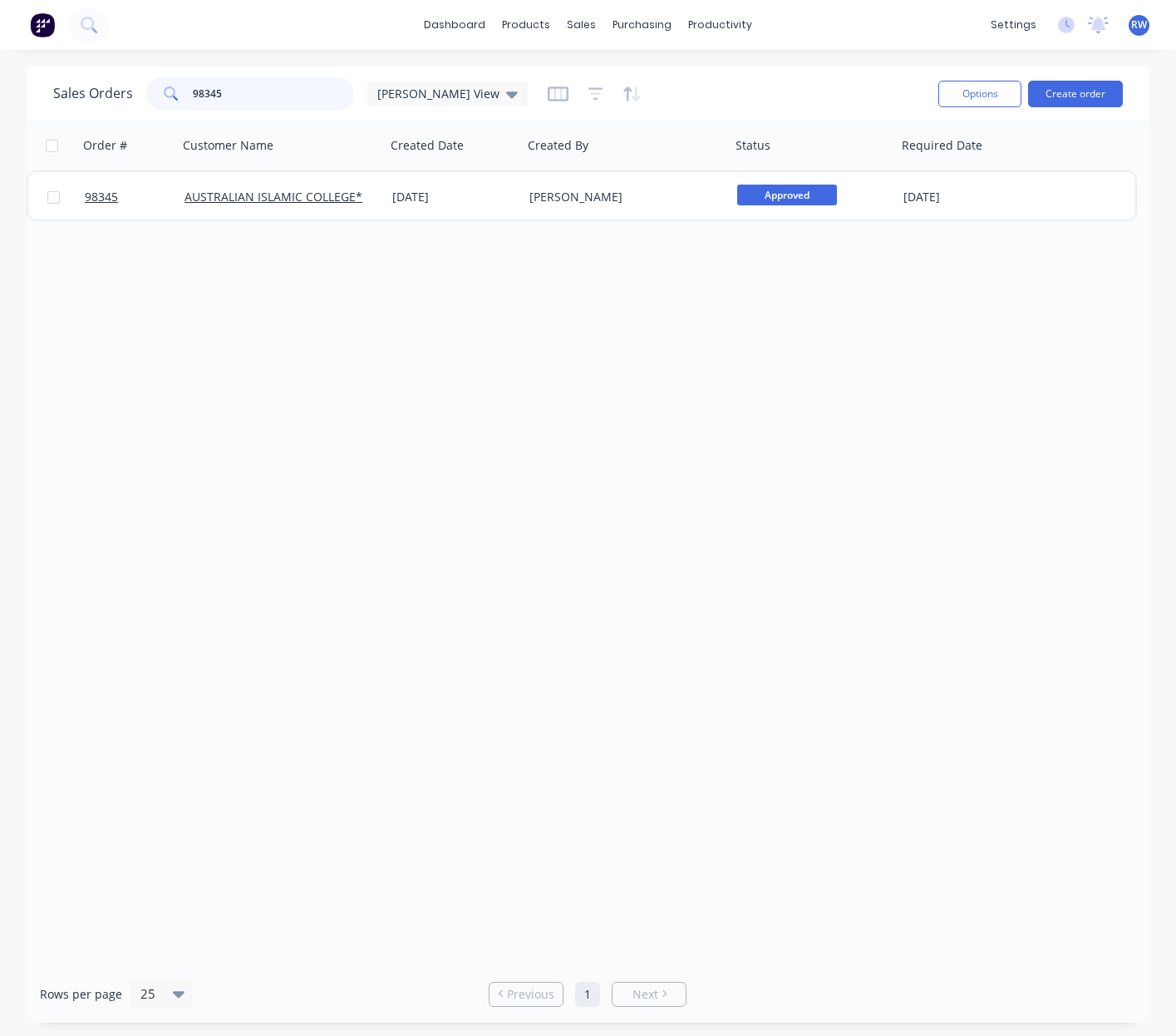
drag, startPoint x: 226, startPoint y: 91, endPoint x: 27, endPoint y: 39, distance: 205.7
click at [193, 77] on input "98345" at bounding box center [274, 93] width 162 height 33
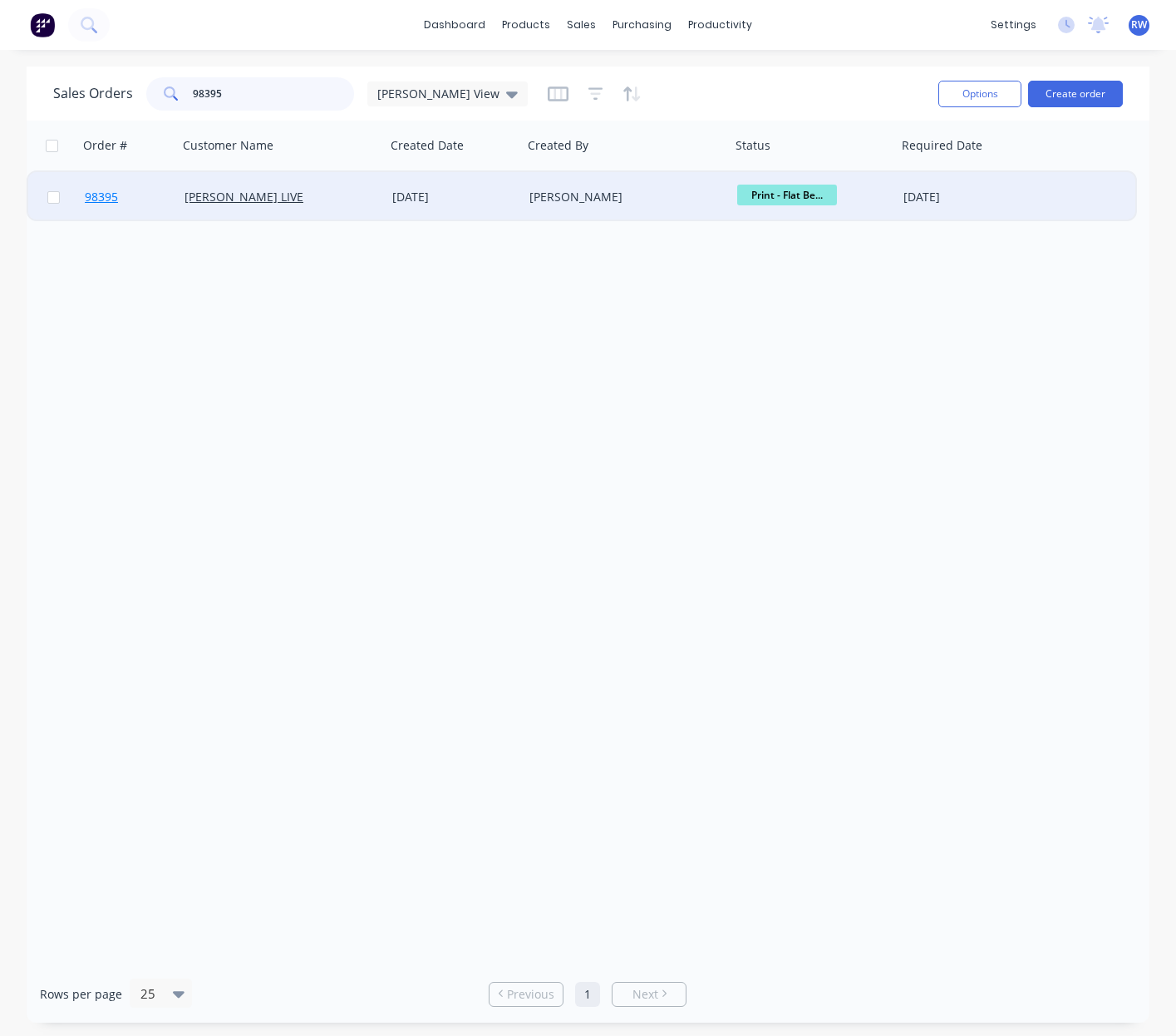
type input "98395"
click at [97, 201] on span "98395" at bounding box center [101, 197] width 33 height 16
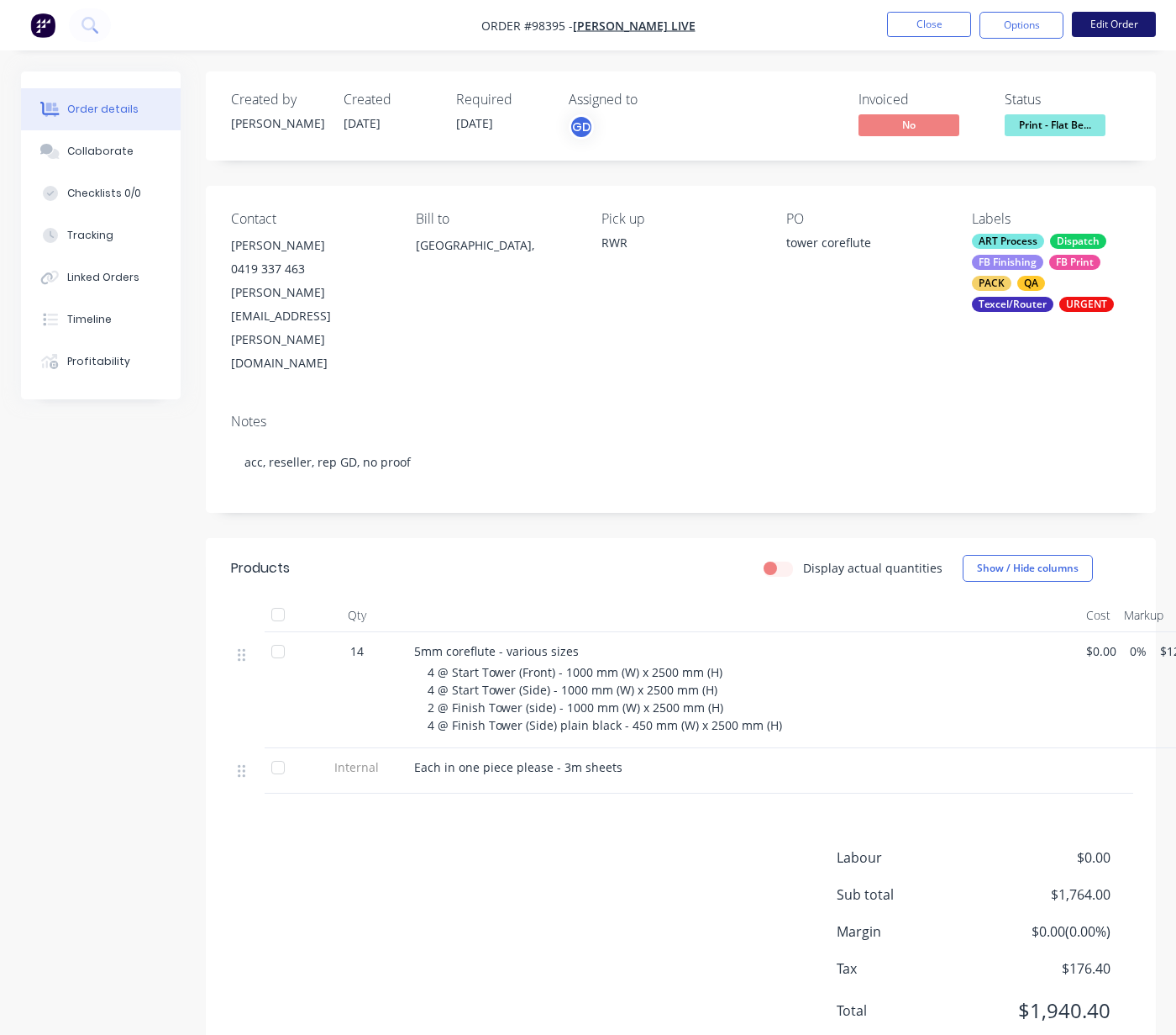
click at [1022, 25] on button "Edit Order" at bounding box center [1114, 24] width 84 height 25
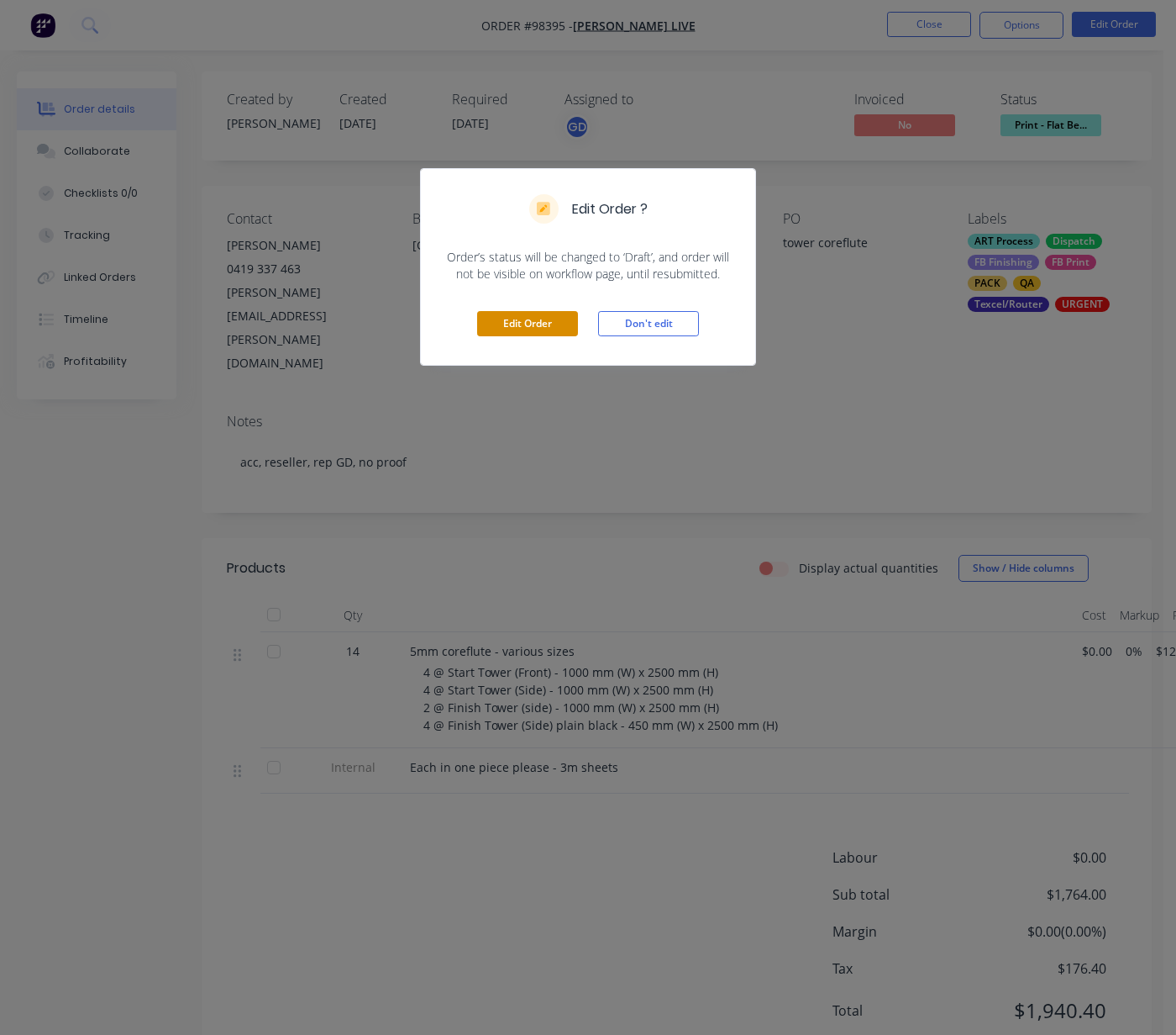
click at [523, 326] on button "Edit Order" at bounding box center [527, 324] width 100 height 25
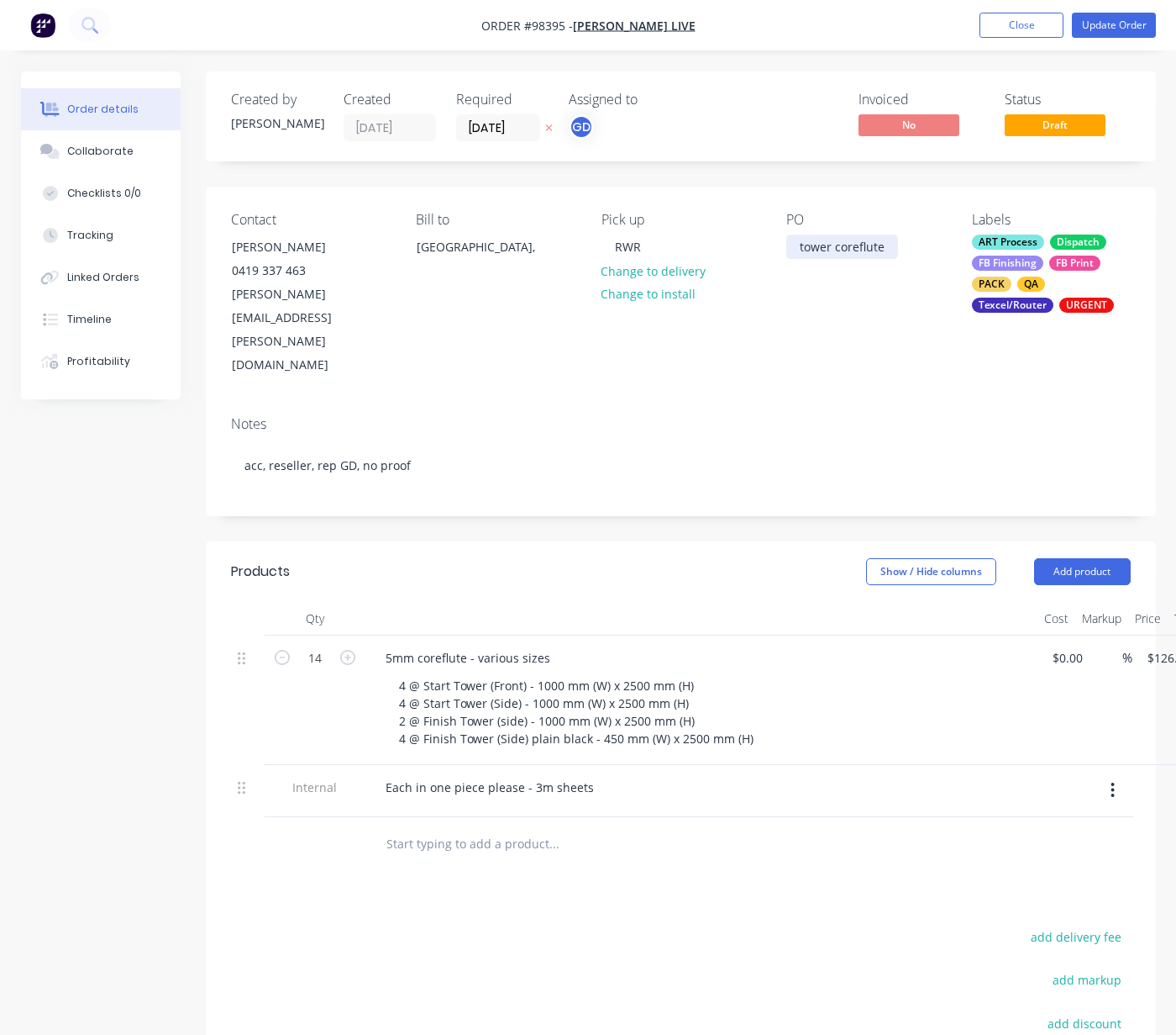
click at [840, 254] on div "tower coreflute" at bounding box center [842, 247] width 112 height 24
drag, startPoint x: 886, startPoint y: 247, endPoint x: 797, endPoint y: 246, distance: 89.0
click at [797, 246] on div "tower coreflute" at bounding box center [842, 247] width 112 height 24
click at [1022, 28] on button "Update Order" at bounding box center [1114, 25] width 84 height 25
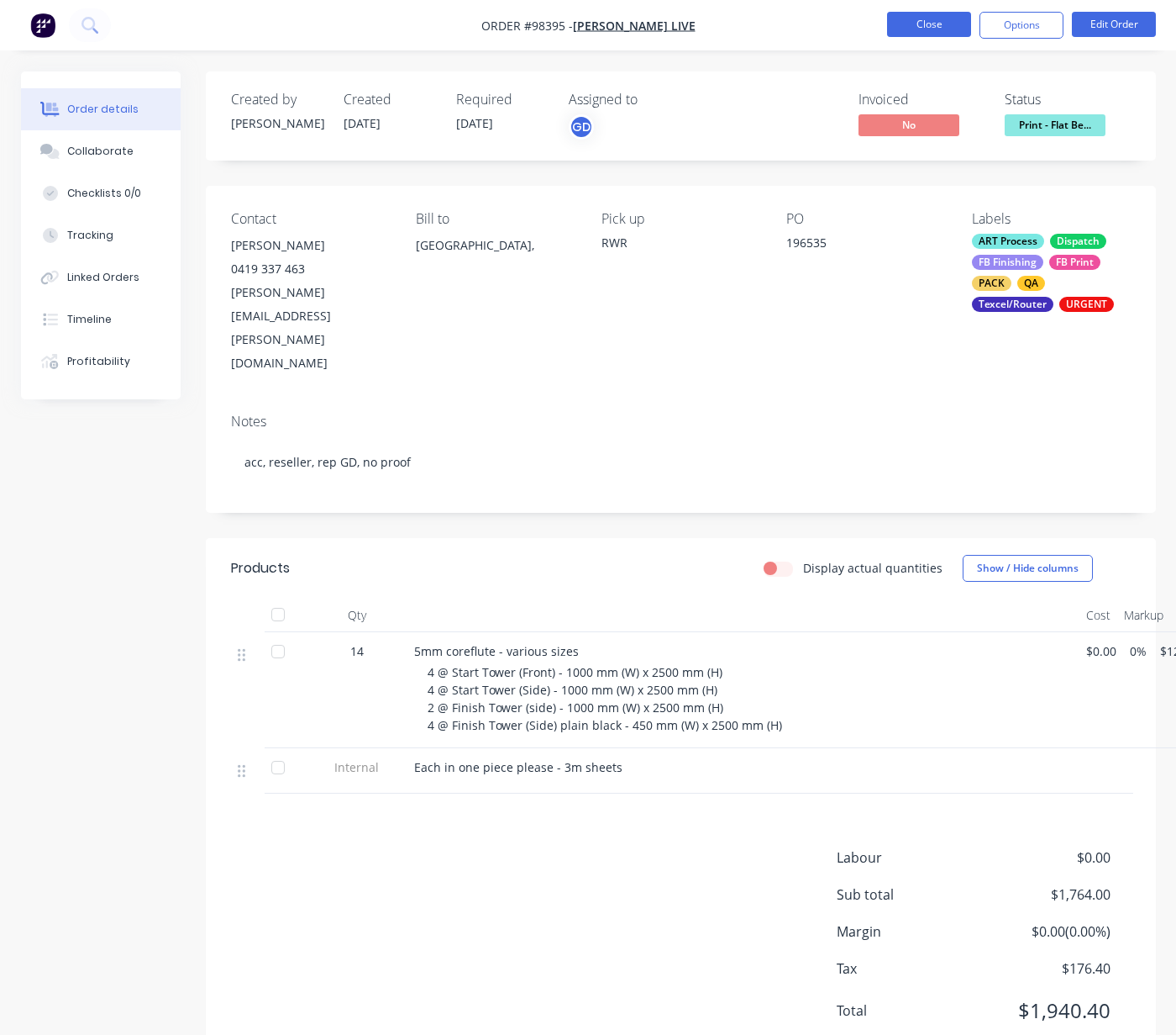
click at [900, 24] on button "Close" at bounding box center [929, 24] width 84 height 25
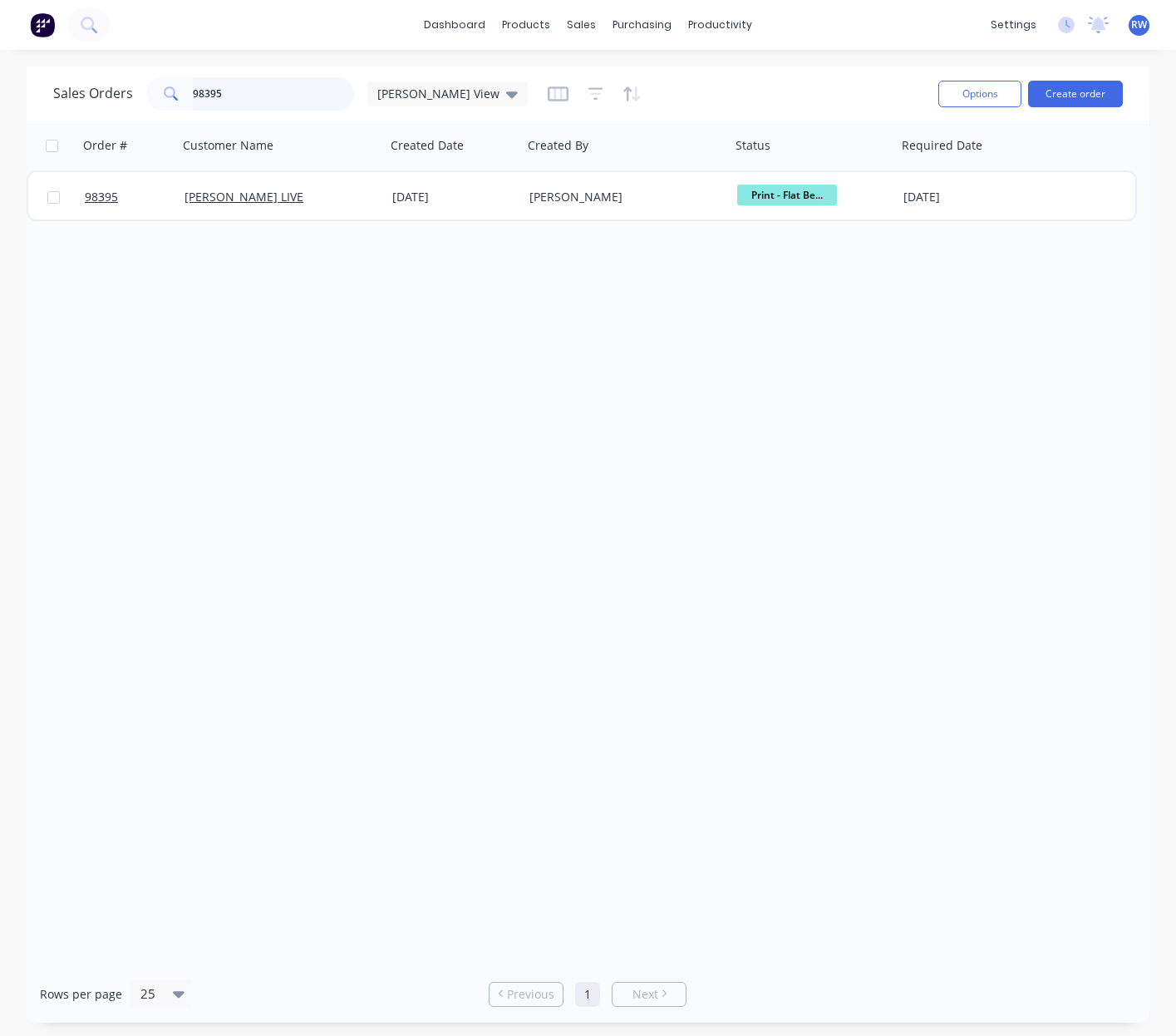
drag, startPoint x: 281, startPoint y: 92, endPoint x: 293, endPoint y: 92, distance: 12.0
click at [290, 91] on input "98395" at bounding box center [274, 93] width 162 height 33
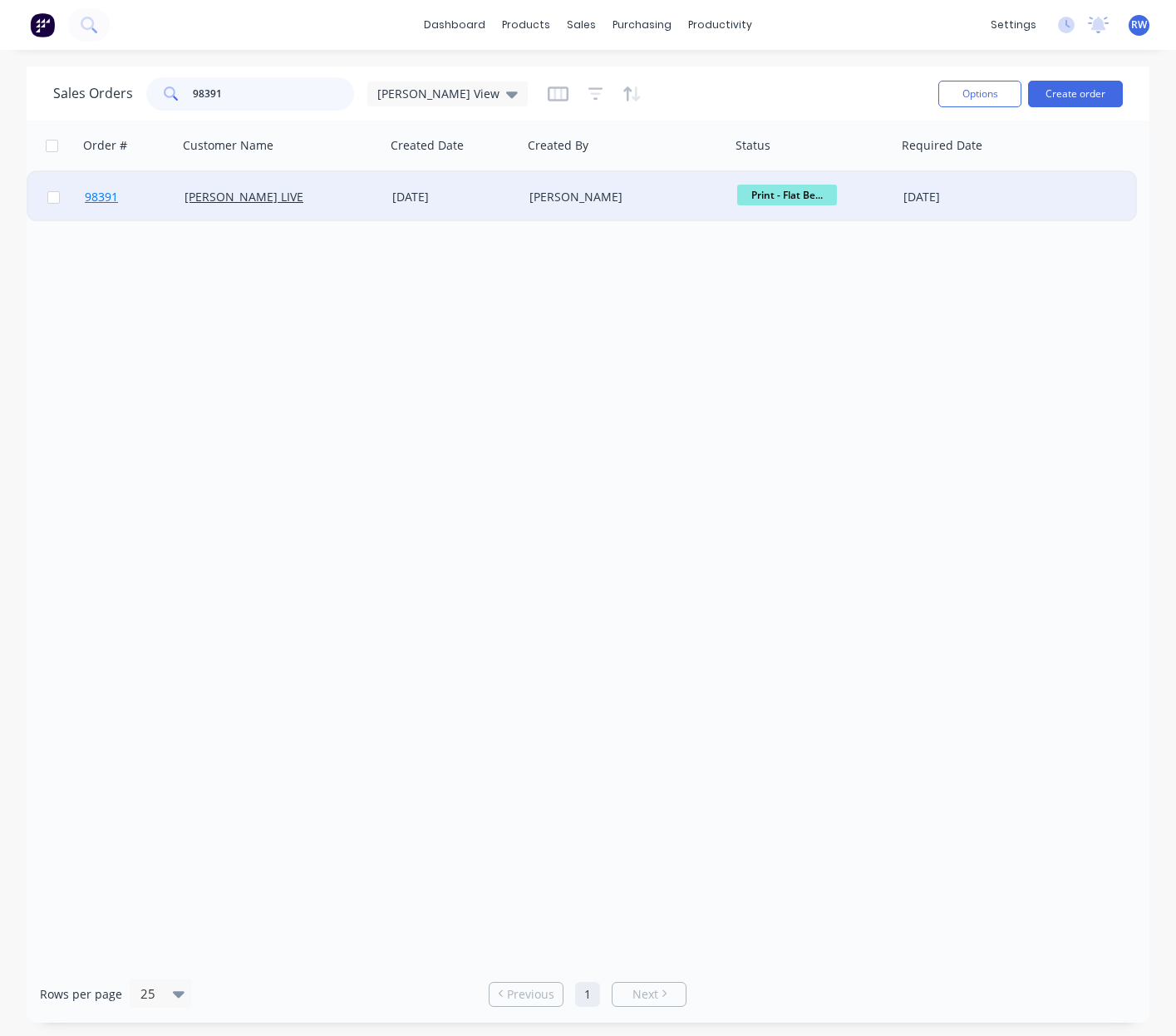
type input "98391"
click at [96, 199] on span "98391" at bounding box center [101, 197] width 33 height 16
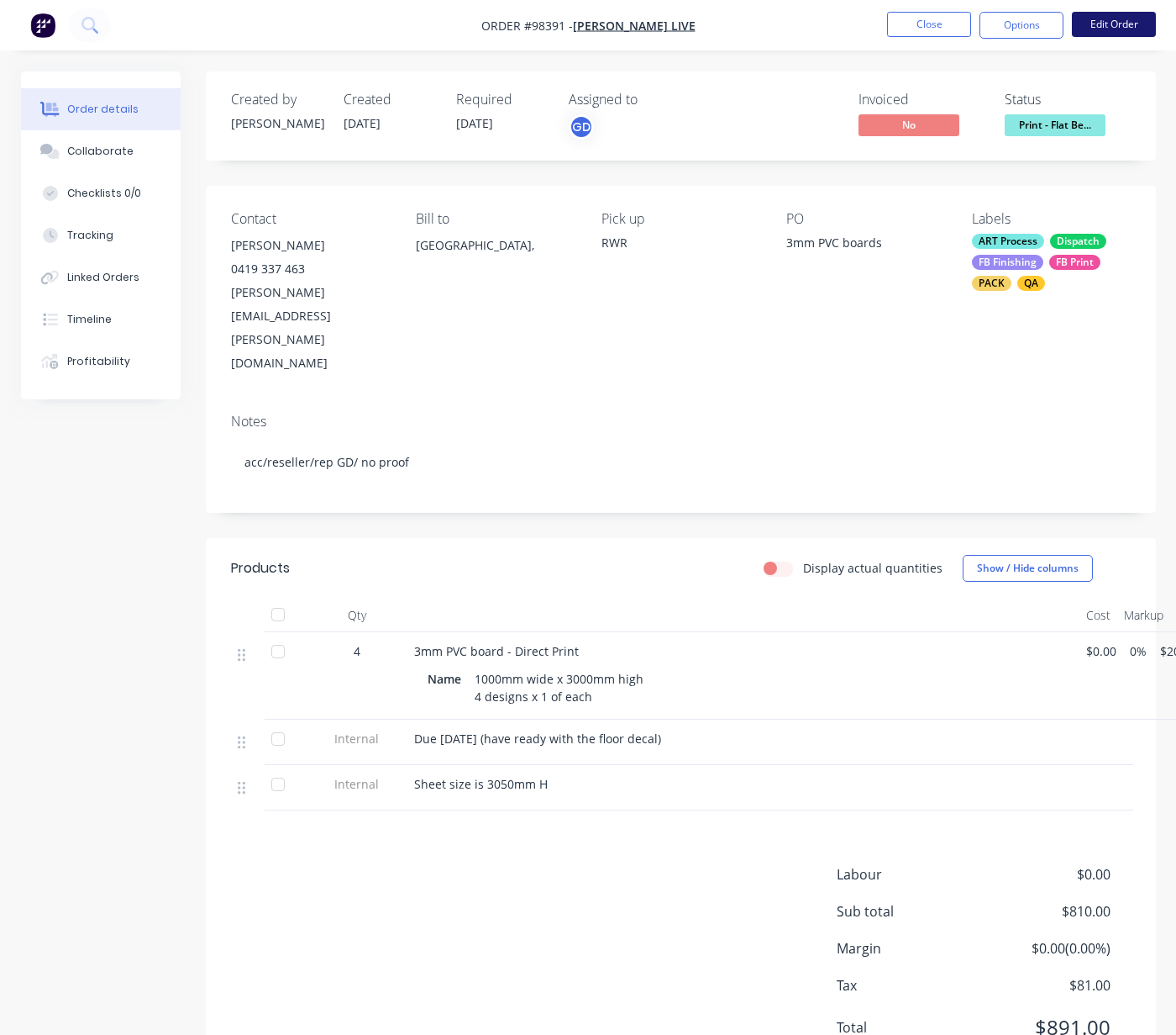
click at [1022, 22] on button "Edit Order" at bounding box center [1114, 24] width 84 height 25
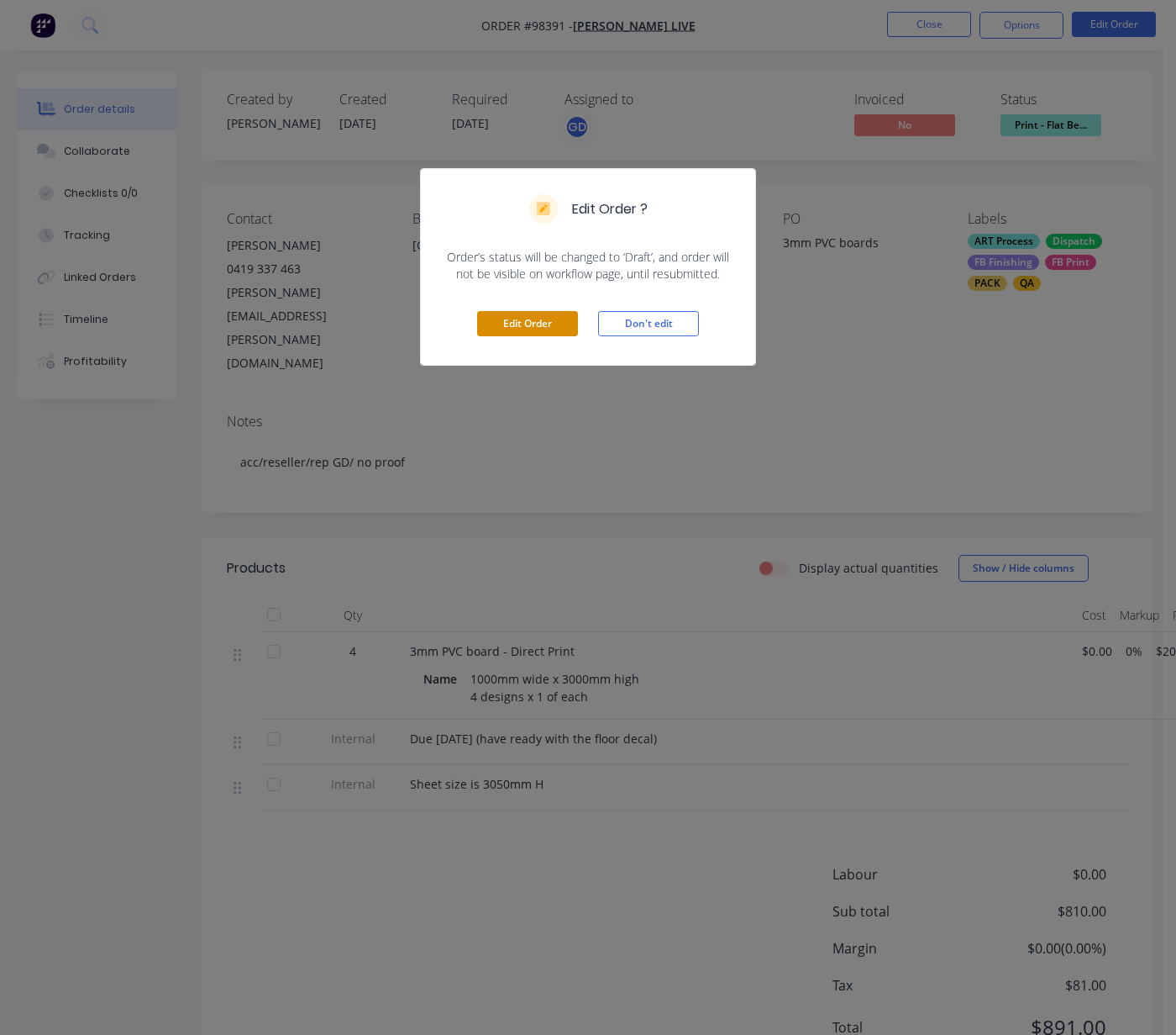
click at [523, 326] on button "Edit Order" at bounding box center [527, 324] width 100 height 25
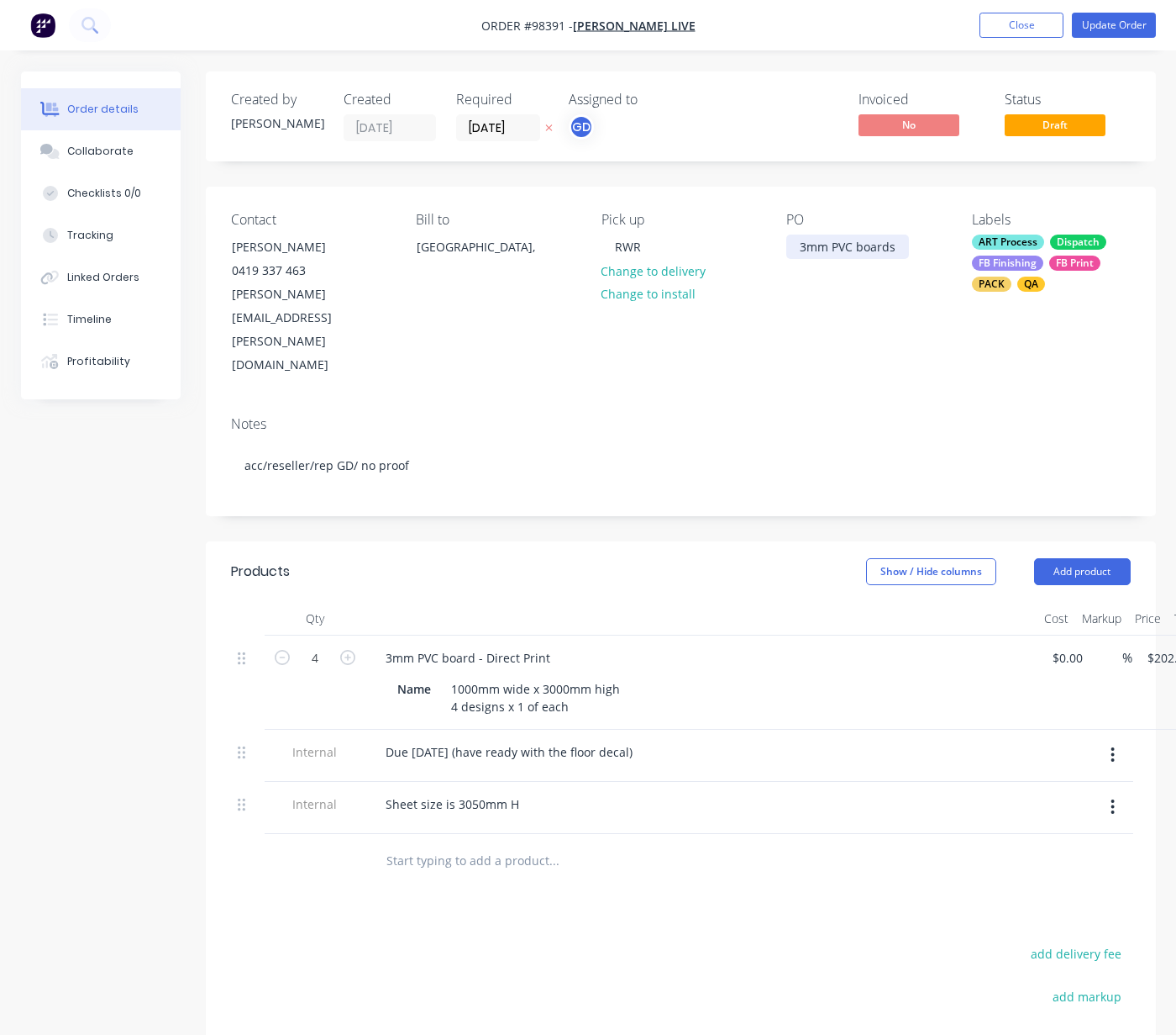
click at [834, 245] on div "3mm PVC boards" at bounding box center [848, 247] width 123 height 24
drag, startPoint x: 895, startPoint y: 246, endPoint x: 800, endPoint y: 239, distance: 95.3
click at [793, 240] on div "3mm PVC boards" at bounding box center [848, 247] width 123 height 24
click at [1022, 27] on button "Update Order" at bounding box center [1114, 25] width 84 height 25
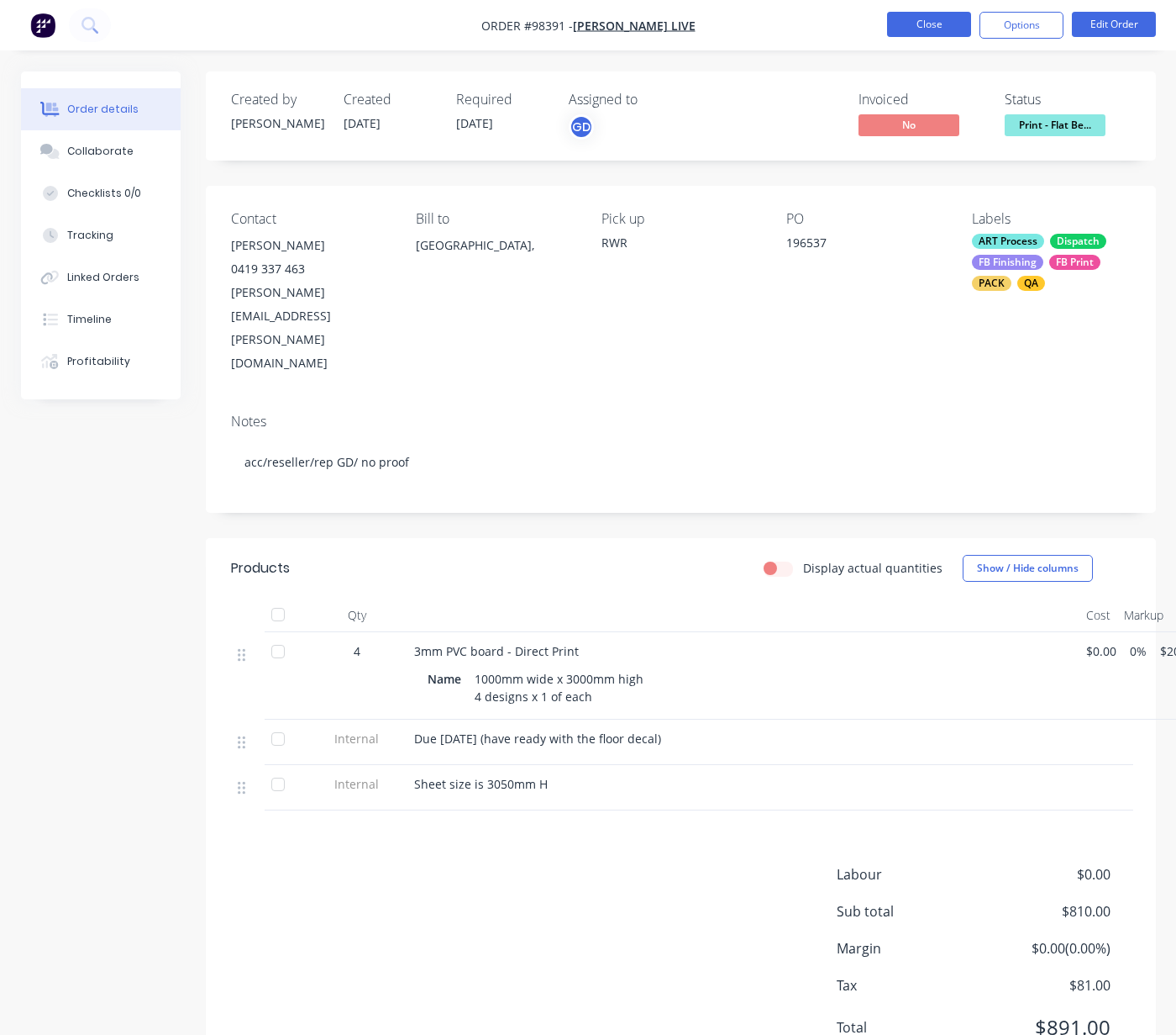
click at [913, 23] on button "Close" at bounding box center [929, 24] width 84 height 25
